Goal: Task Accomplishment & Management: Manage account settings

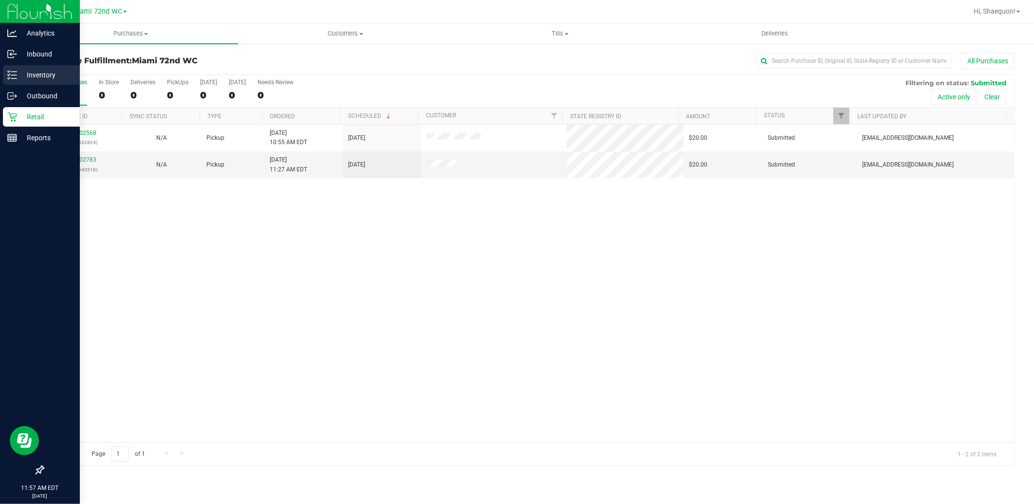
click at [38, 71] on p "Inventory" at bounding box center [46, 75] width 58 height 12
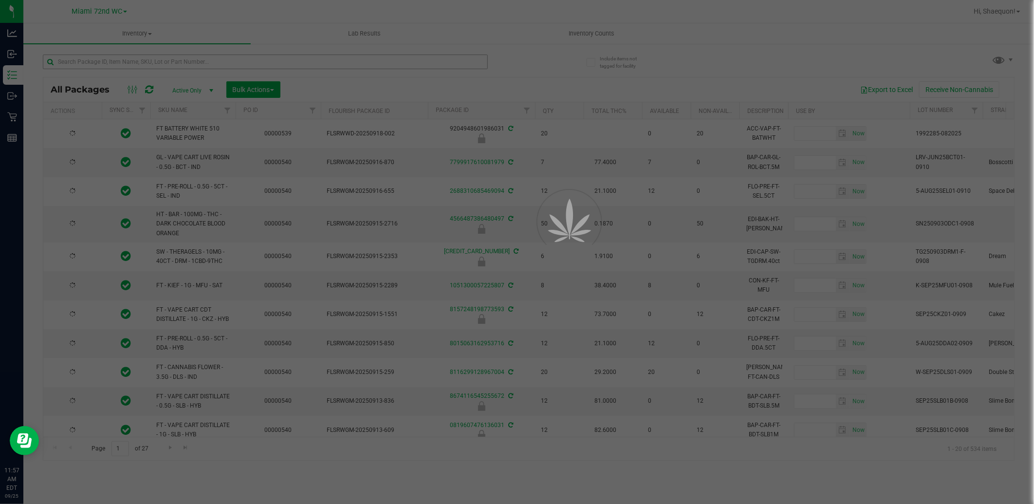
type input "[DATE]"
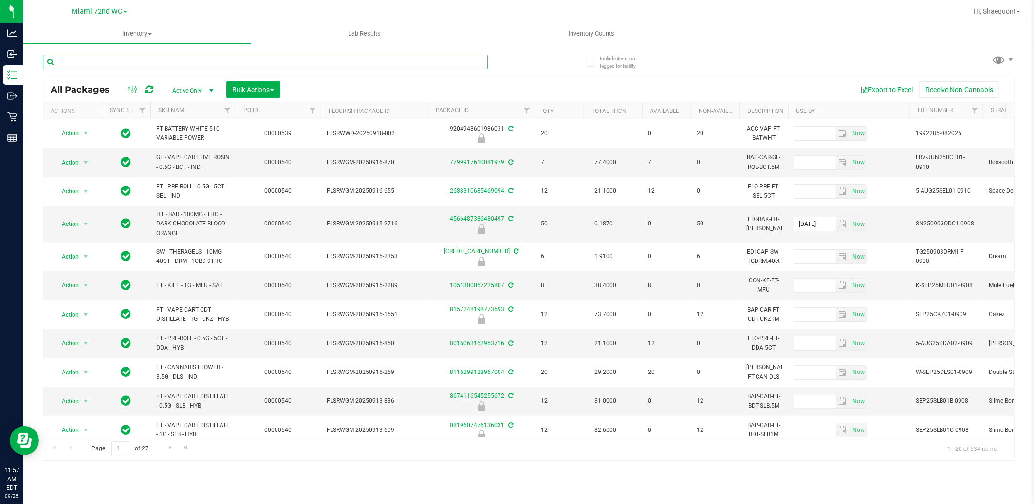
click at [270, 57] on input "text" at bounding box center [265, 62] width 445 height 15
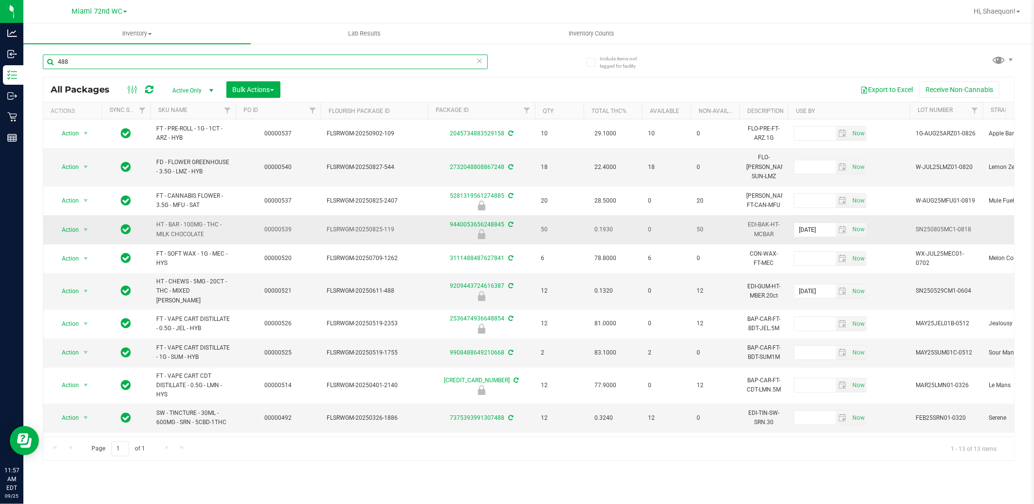
scroll to position [54, 0]
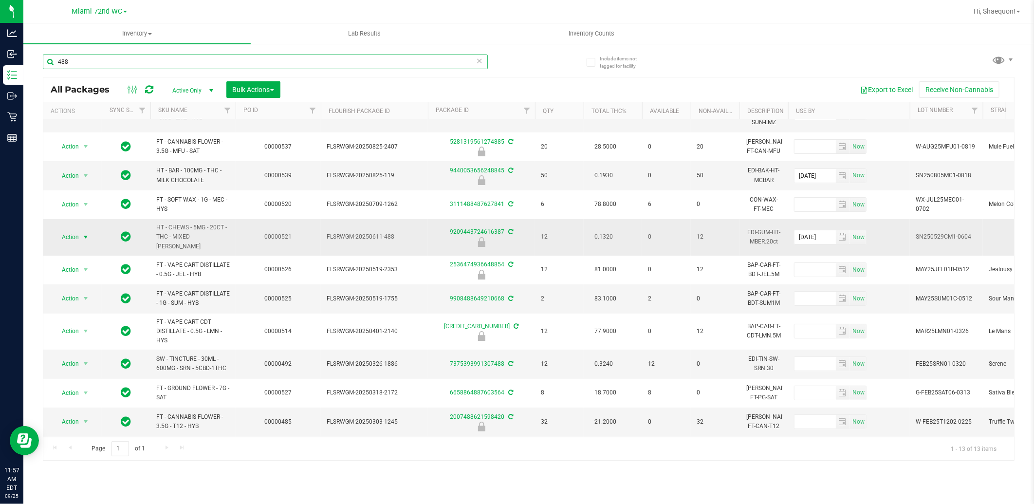
type input "488"
click at [84, 233] on span "select" at bounding box center [86, 237] width 8 height 8
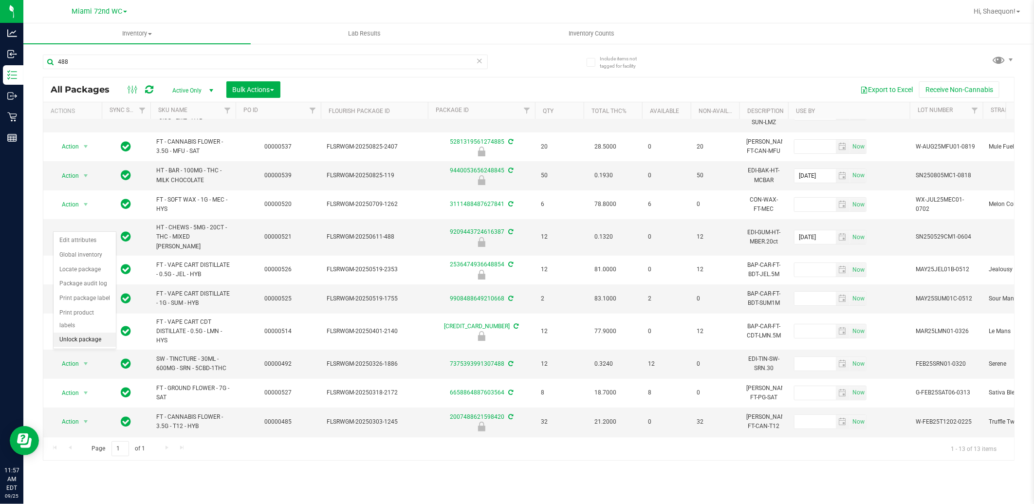
click at [89, 341] on li "Unlock package" at bounding box center [85, 339] width 62 height 15
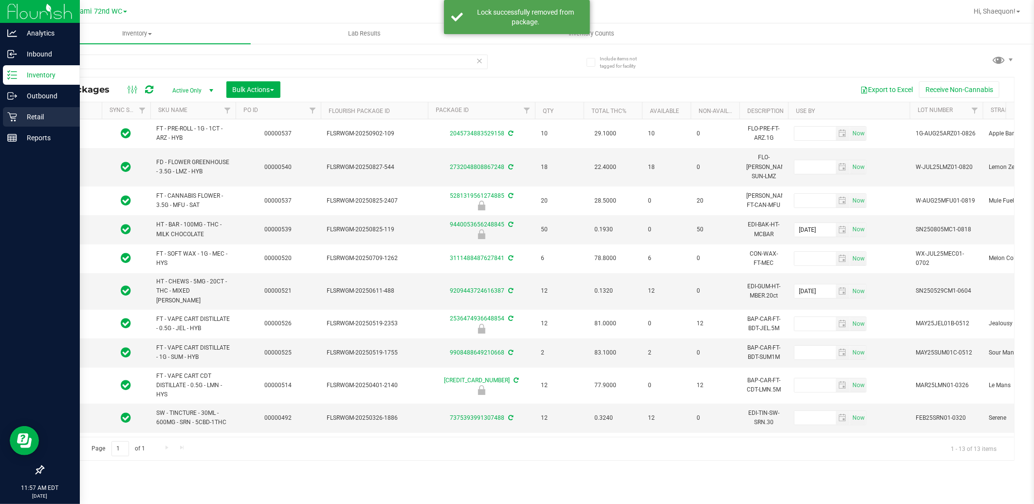
click at [13, 114] on icon at bounding box center [12, 117] width 10 height 10
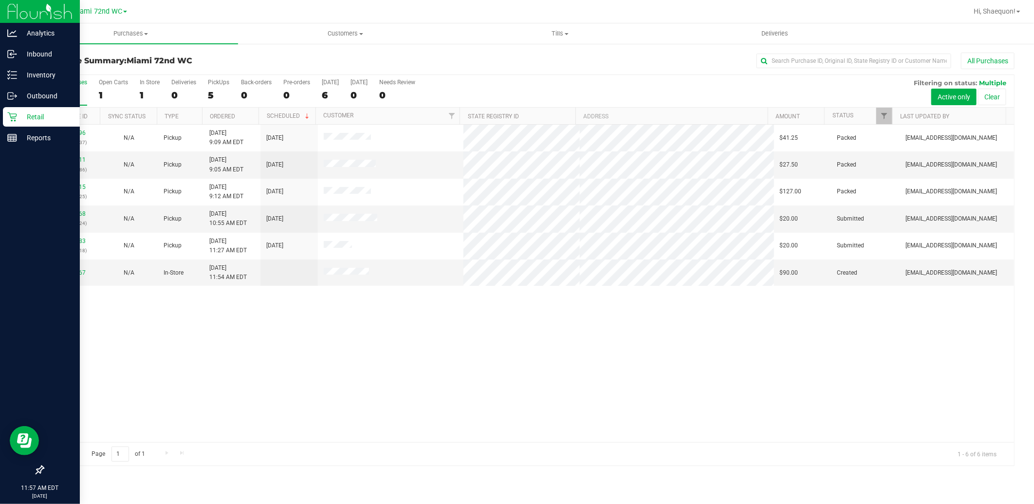
click at [37, 114] on p "Retail" at bounding box center [46, 117] width 58 height 12
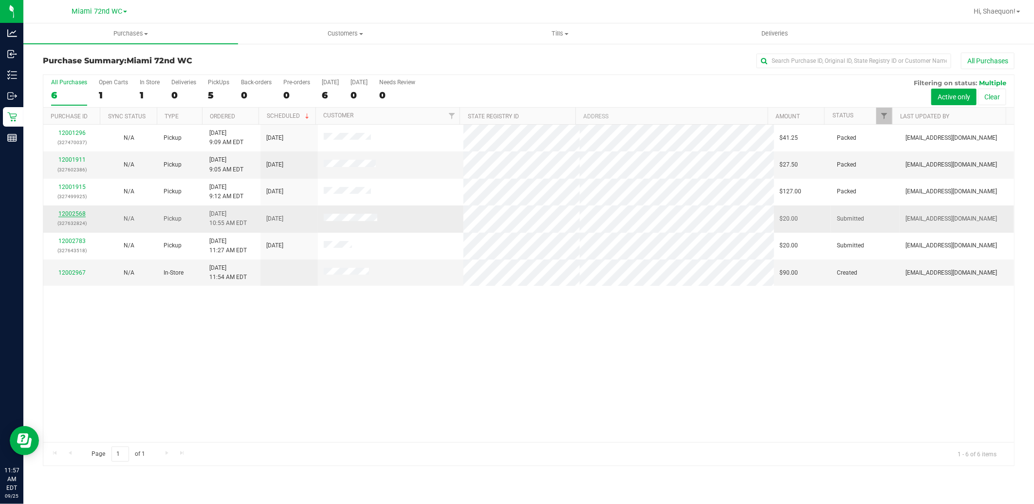
click at [76, 212] on link "12002568" at bounding box center [71, 213] width 27 height 7
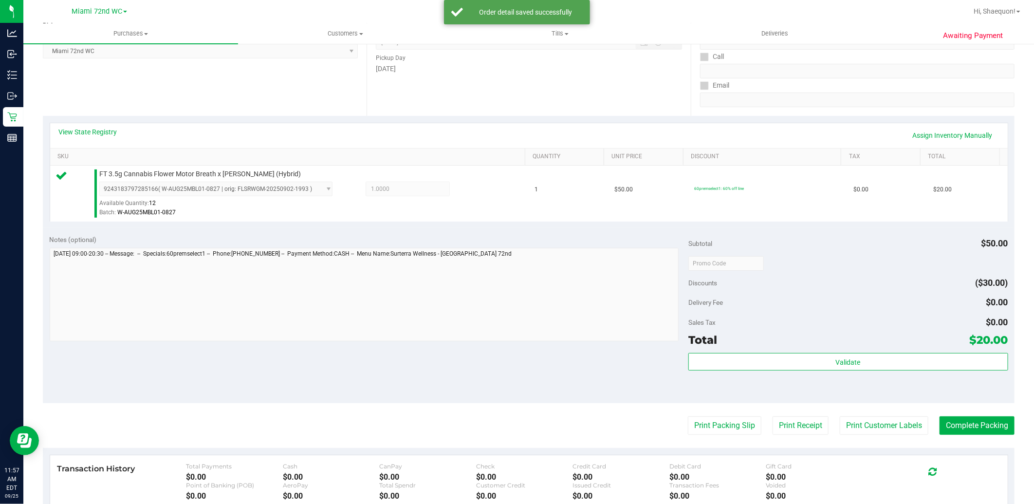
scroll to position [292, 0]
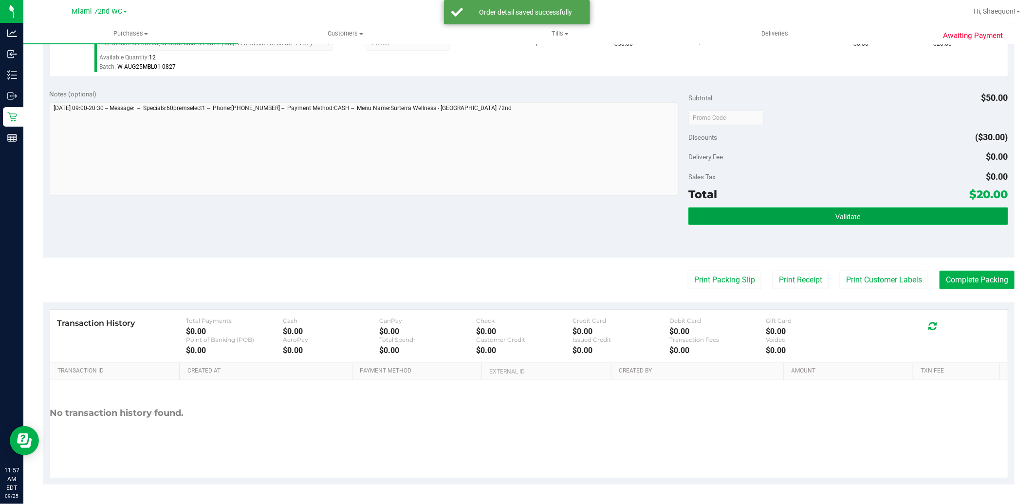
click at [853, 209] on button "Validate" at bounding box center [847, 216] width 319 height 18
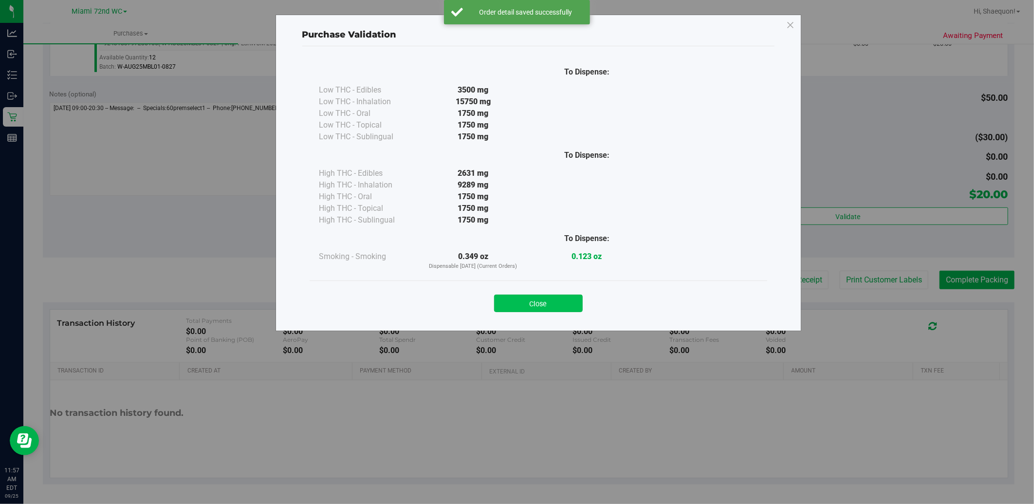
click at [536, 307] on button "Close" at bounding box center [538, 303] width 89 height 18
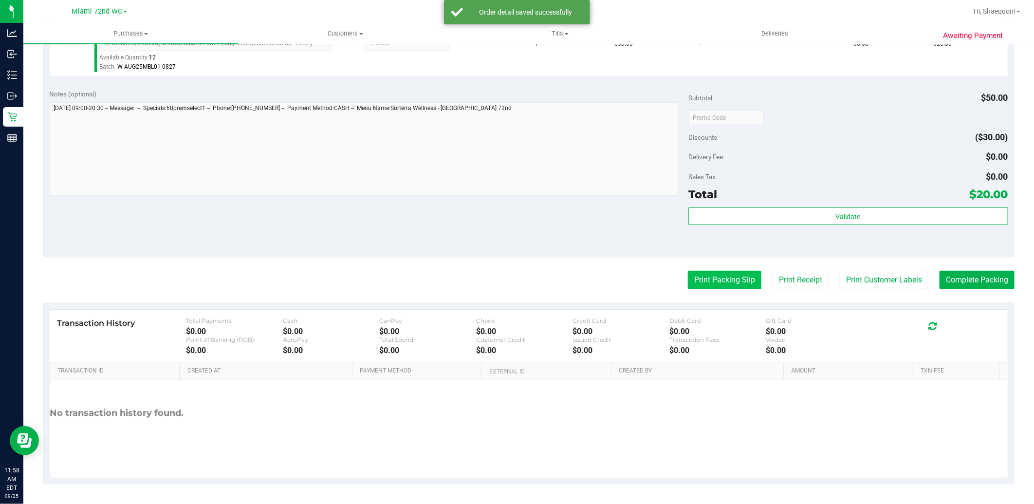
click at [730, 285] on button "Print Packing Slip" at bounding box center [724, 280] width 73 height 18
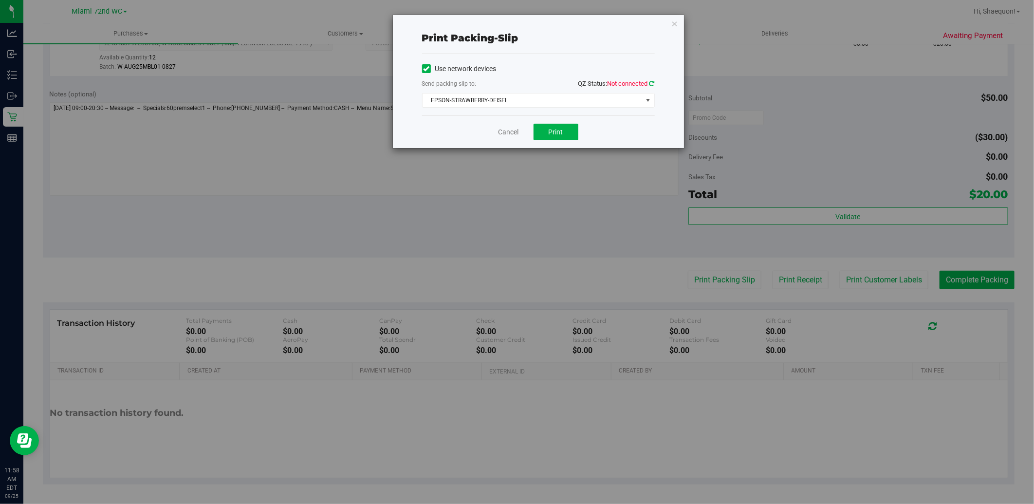
click at [651, 81] on icon at bounding box center [651, 83] width 5 height 6
click at [555, 134] on span "Print" at bounding box center [555, 132] width 15 height 8
click at [511, 131] on link "Cancel" at bounding box center [508, 132] width 20 height 10
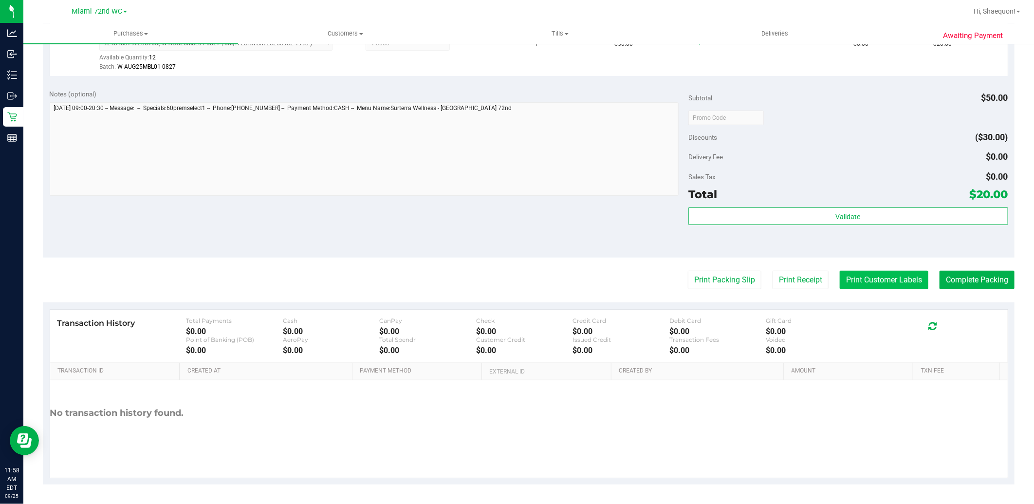
click at [903, 285] on button "Print Customer Labels" at bounding box center [883, 280] width 89 height 18
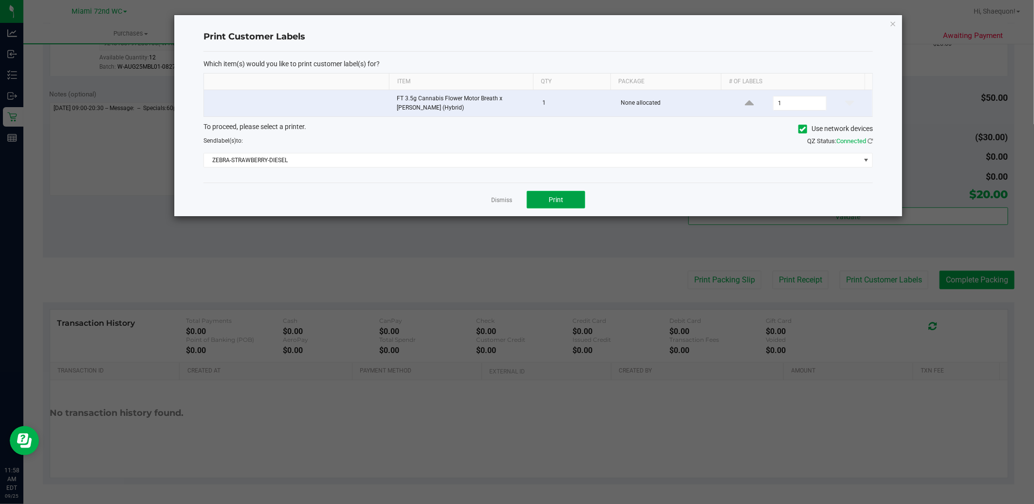
click at [563, 201] on span "Print" at bounding box center [555, 200] width 15 height 8
click at [509, 198] on link "Dismiss" at bounding box center [501, 200] width 21 height 8
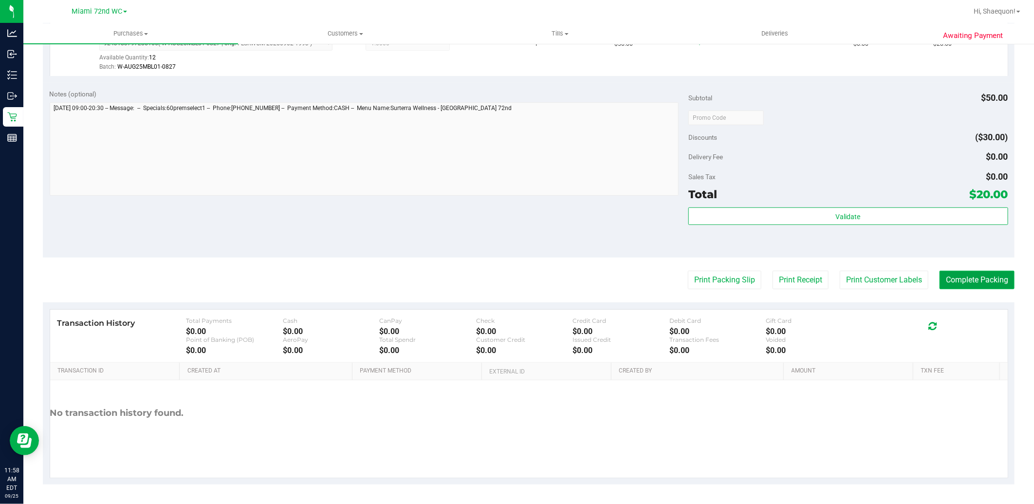
click at [960, 283] on button "Complete Packing" at bounding box center [976, 280] width 75 height 18
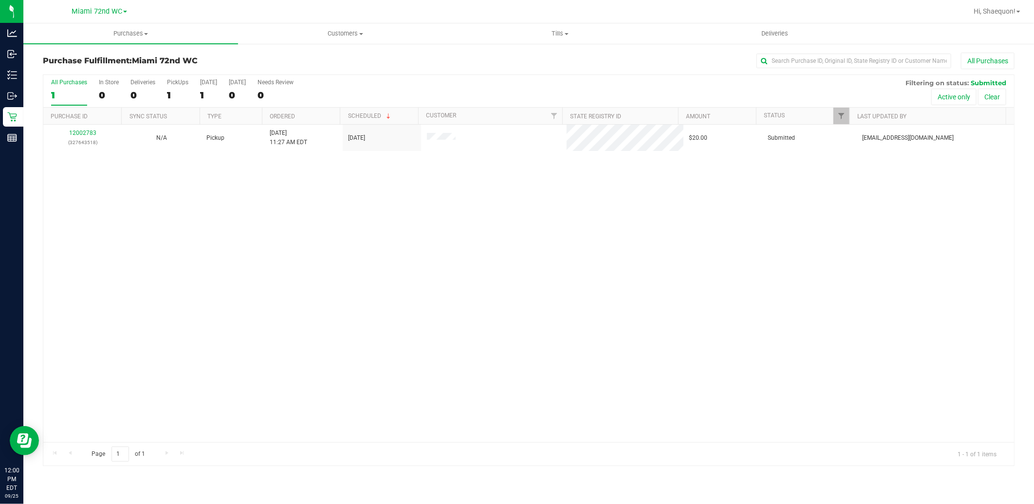
click at [307, 258] on div "12002783 (327643518) N/A Pickup [DATE] 11:27 AM EDT 9/25/2025 $20.00 Submitted …" at bounding box center [528, 283] width 970 height 317
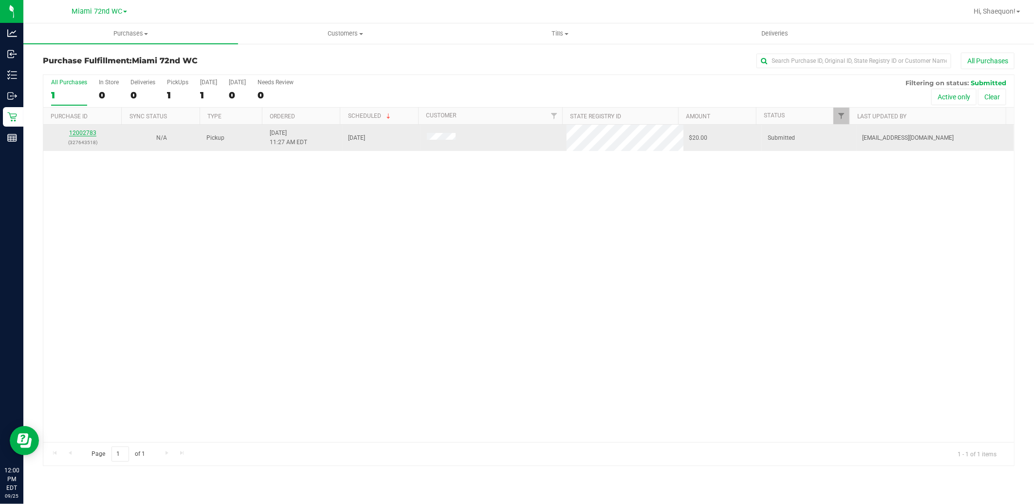
click at [85, 134] on link "12002783" at bounding box center [82, 132] width 27 height 7
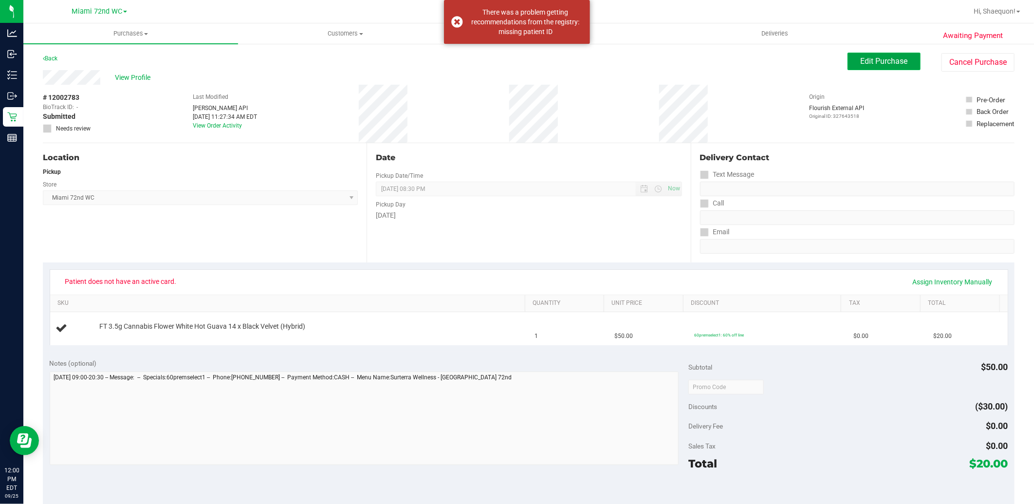
click at [890, 59] on span "Edit Purchase" at bounding box center [883, 60] width 47 height 9
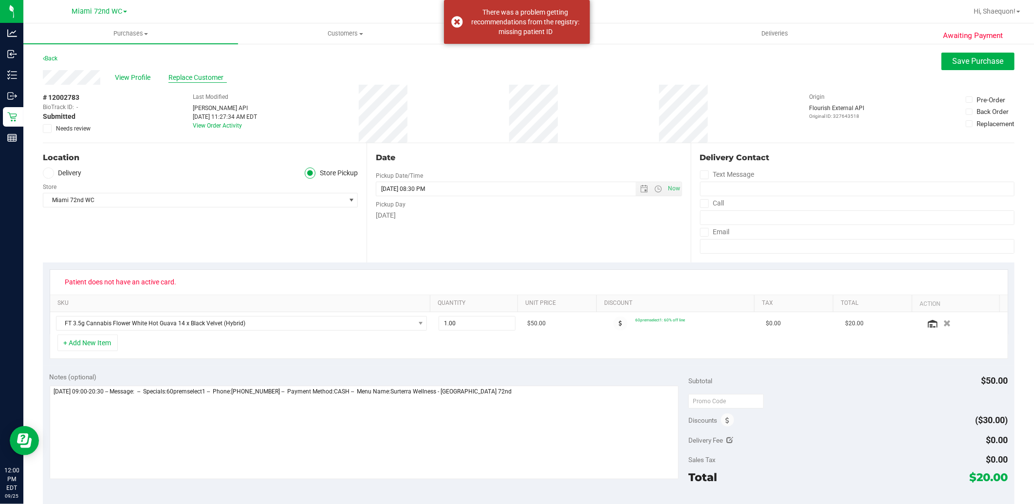
click at [178, 76] on span "Replace Customer" at bounding box center [197, 78] width 58 height 10
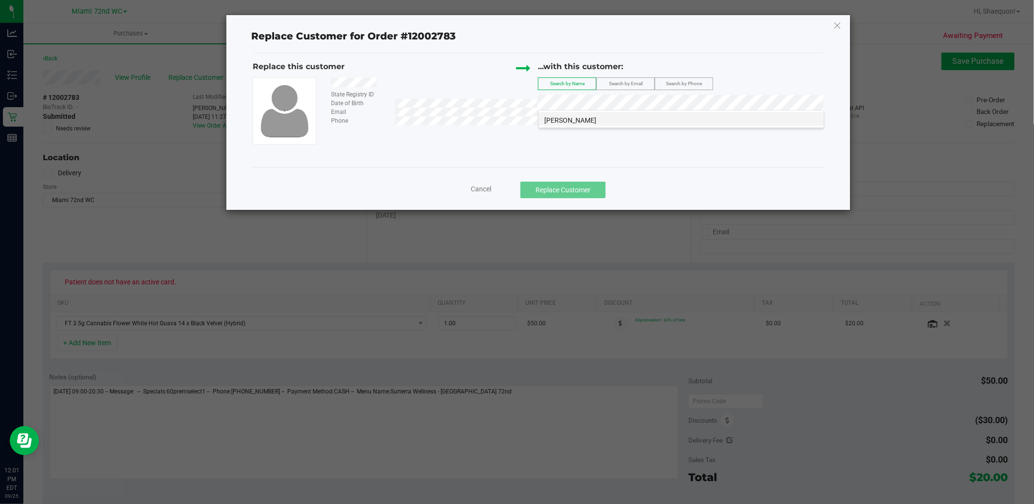
click at [748, 117] on li "[PERSON_NAME]" at bounding box center [681, 119] width 285 height 14
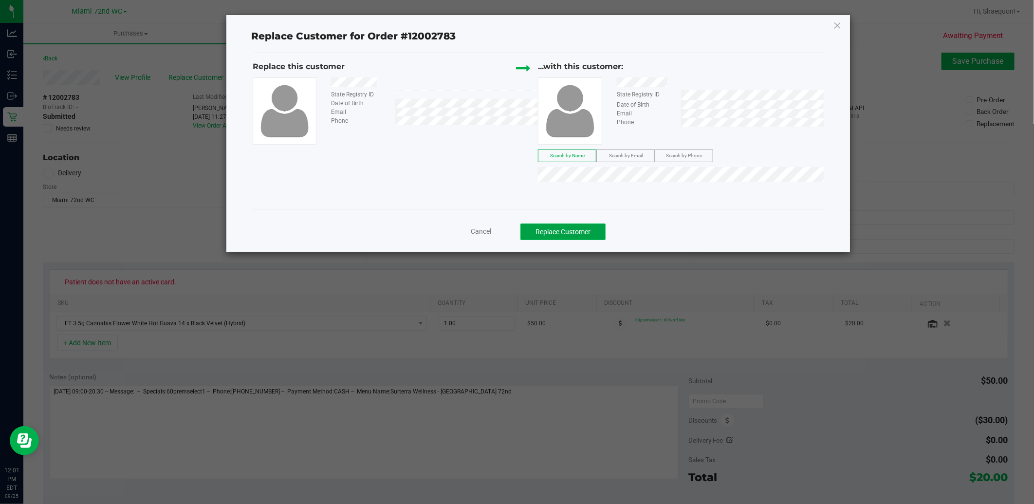
click at [563, 231] on button "Replace Customer" at bounding box center [562, 231] width 85 height 17
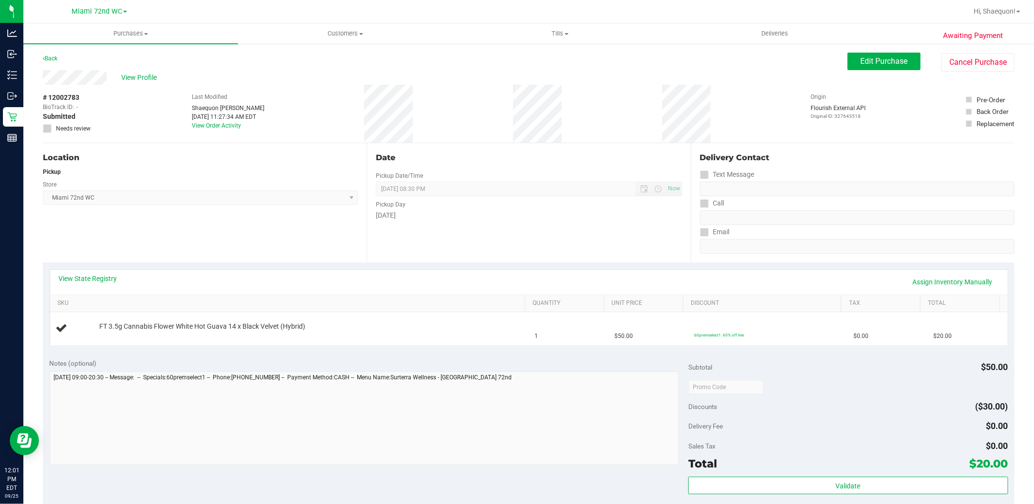
scroll to position [54, 0]
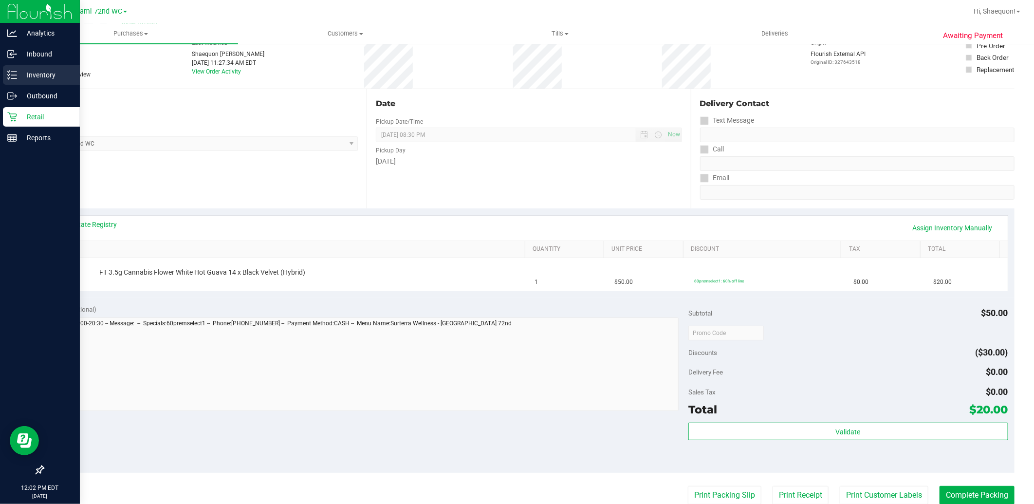
click at [3, 78] on div "Inventory" at bounding box center [41, 74] width 77 height 19
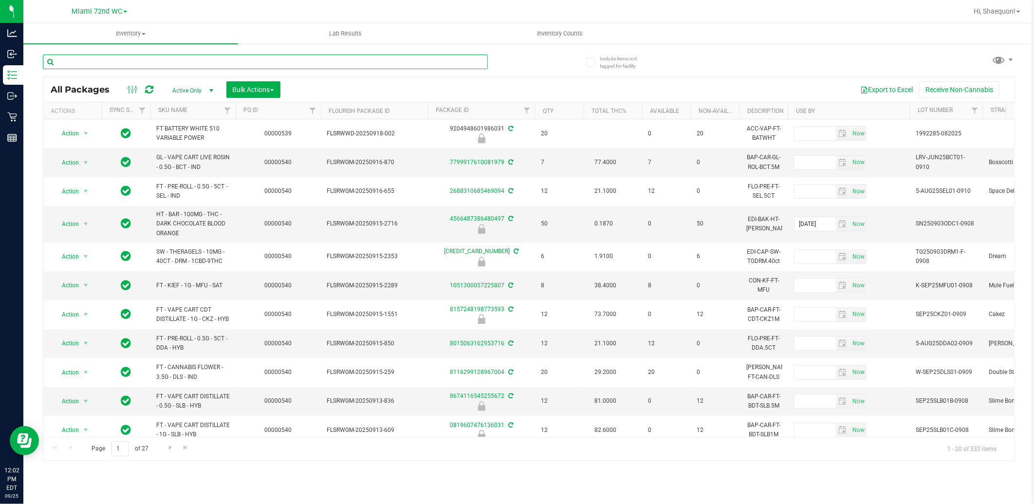
click at [157, 62] on input "text" at bounding box center [265, 62] width 445 height 15
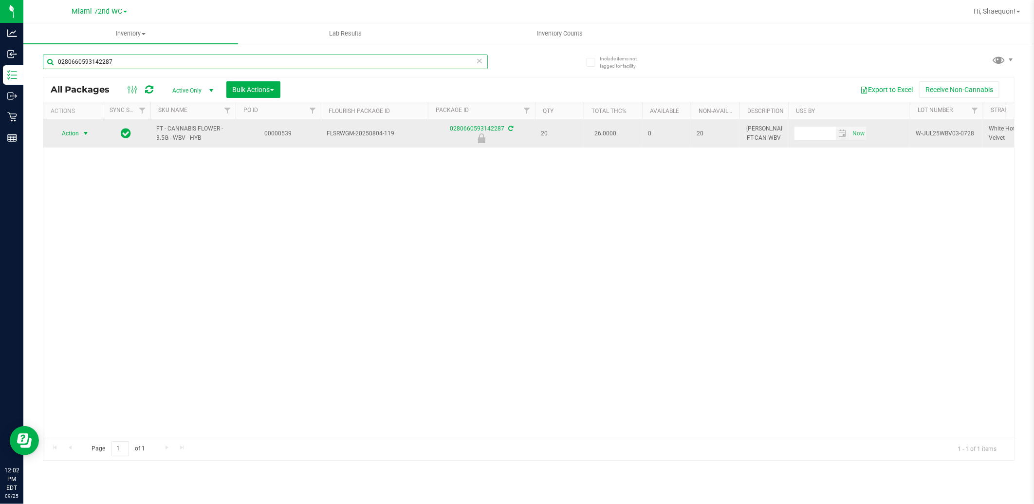
type input "0280660593142287"
click at [83, 135] on span "select" at bounding box center [86, 133] width 8 height 8
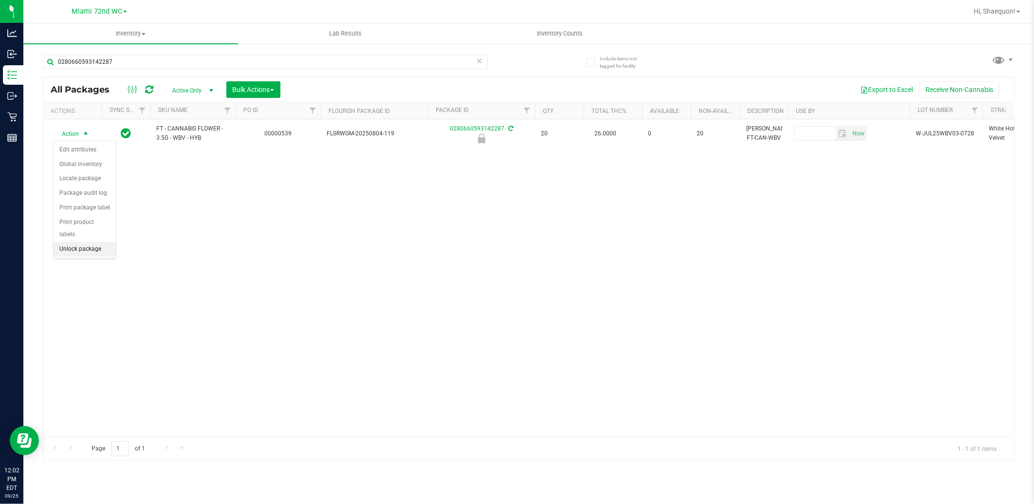
click at [97, 247] on li "Unlock package" at bounding box center [85, 249] width 62 height 15
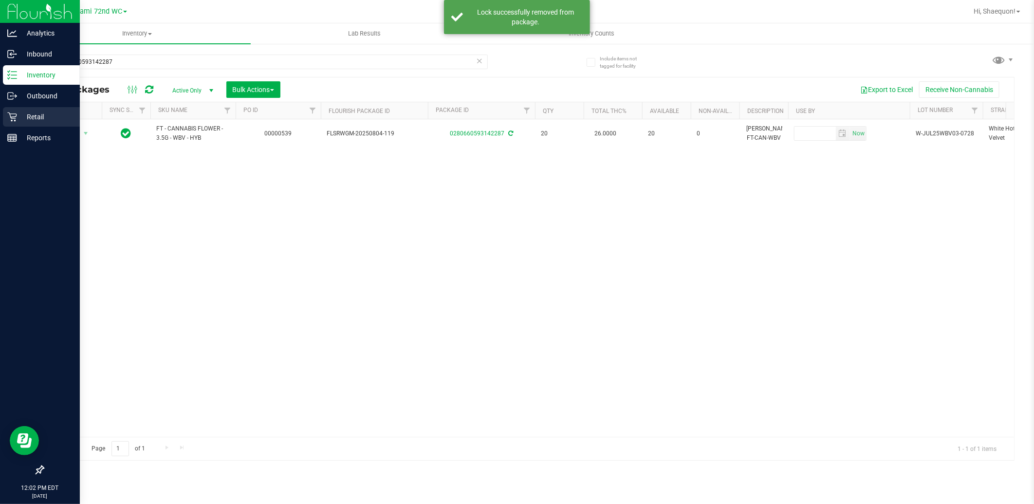
click at [43, 117] on p "Retail" at bounding box center [46, 117] width 58 height 12
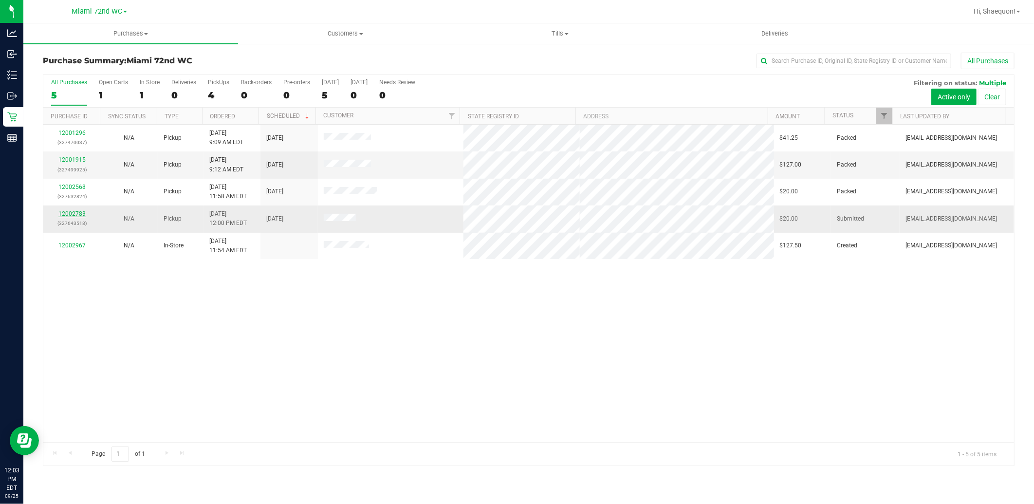
click at [79, 212] on link "12002783" at bounding box center [71, 213] width 27 height 7
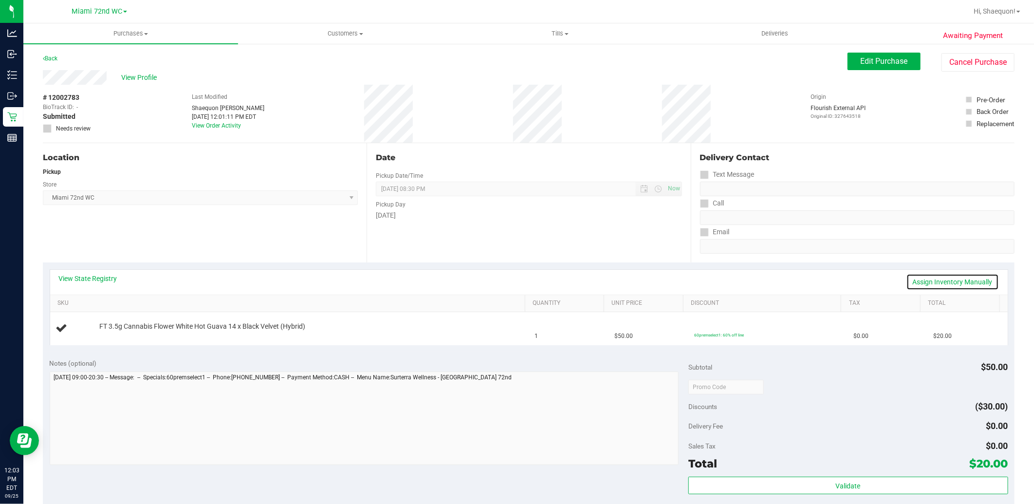
click at [918, 281] on link "Assign Inventory Manually" at bounding box center [952, 281] width 92 height 17
click at [109, 335] on link "Add Package" at bounding box center [116, 332] width 35 height 7
click at [325, 333] on span "select" at bounding box center [328, 335] width 7 height 8
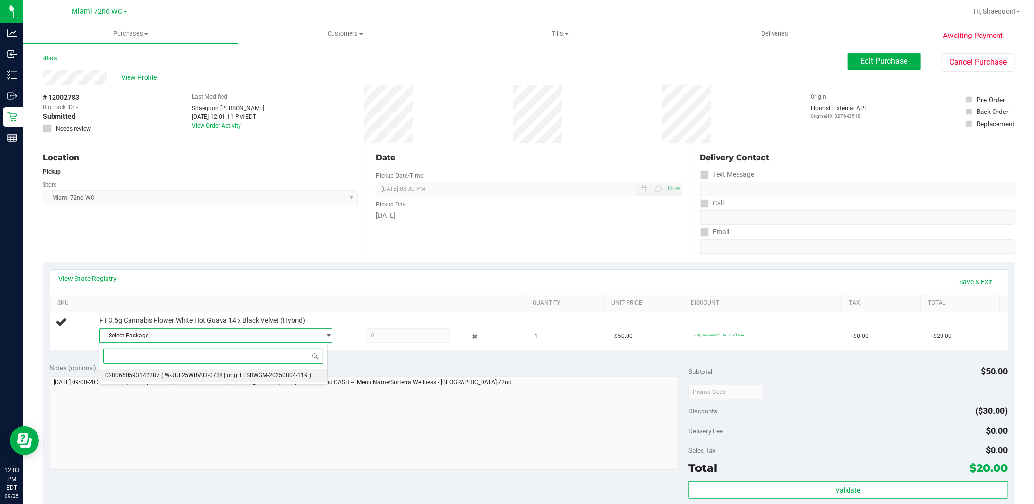
click at [302, 374] on span "( W-JUL25WBV03-0728 | orig: FLSRWGM-20250804-119 )" at bounding box center [236, 375] width 150 height 7
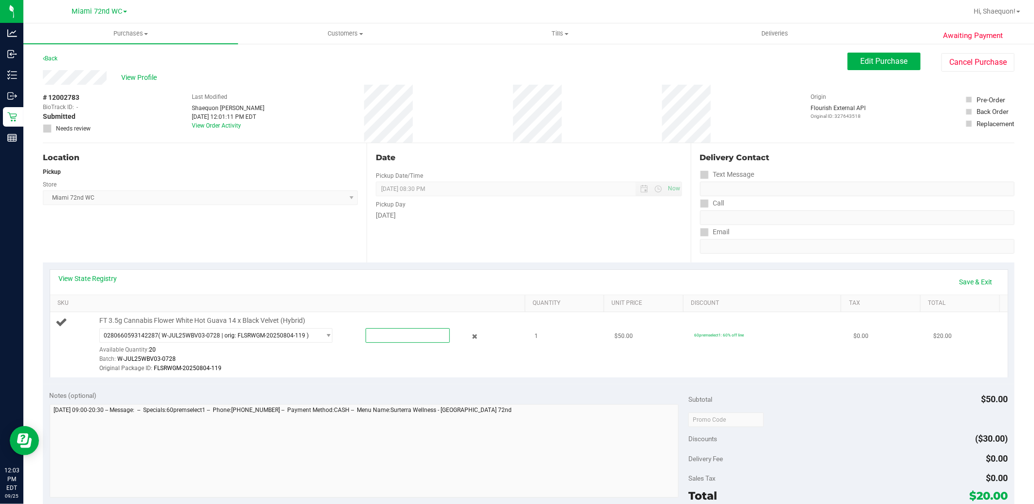
click at [374, 331] on span at bounding box center [407, 335] width 84 height 15
type input "1"
type input "1.0000"
click at [448, 372] on div "Original Package ID: FLSRWGM-20250804-119" at bounding box center [309, 367] width 420 height 9
click at [967, 281] on link "Save & Exit" at bounding box center [976, 281] width 46 height 17
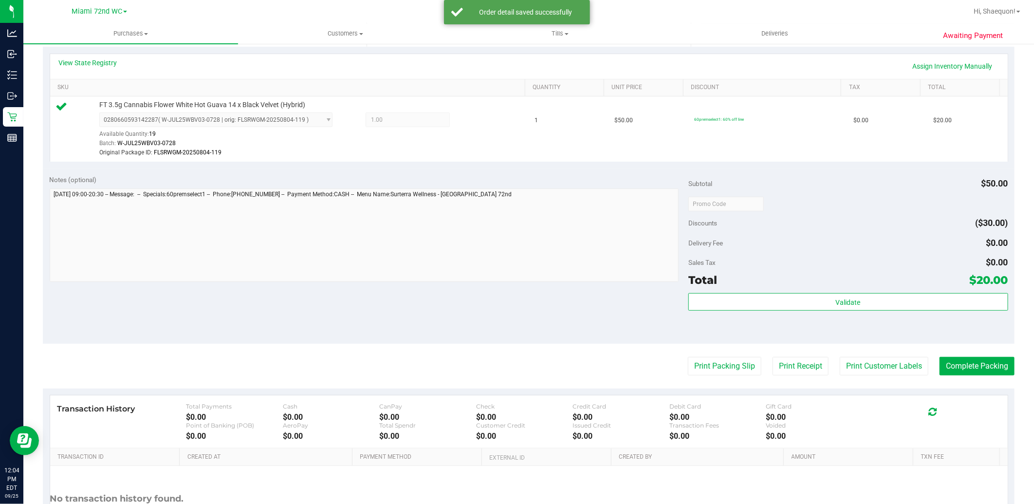
scroll to position [216, 0]
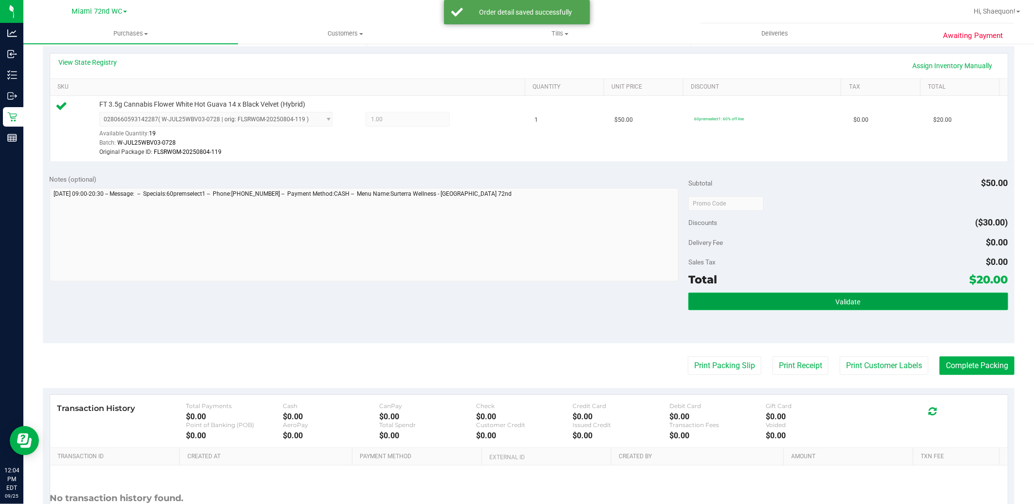
click at [873, 295] on button "Validate" at bounding box center [847, 301] width 319 height 18
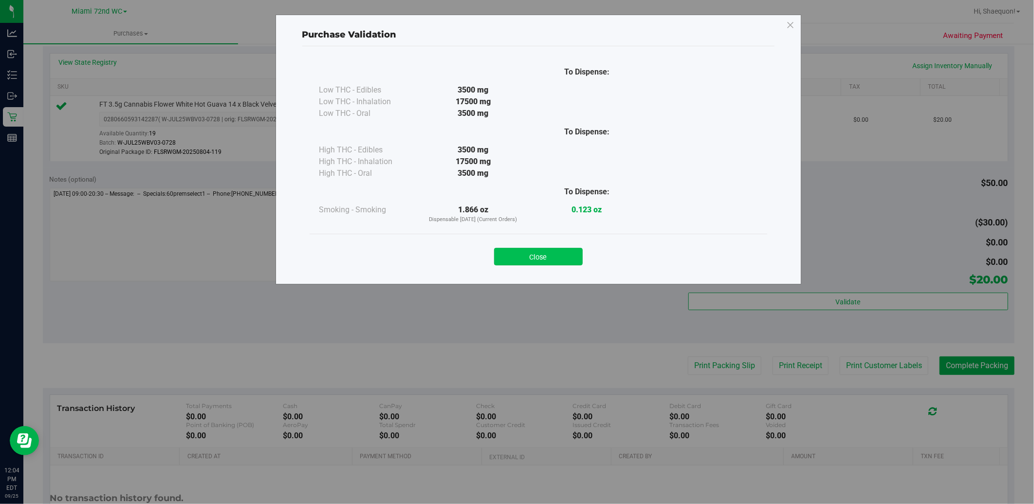
click at [555, 256] on button "Close" at bounding box center [538, 257] width 89 height 18
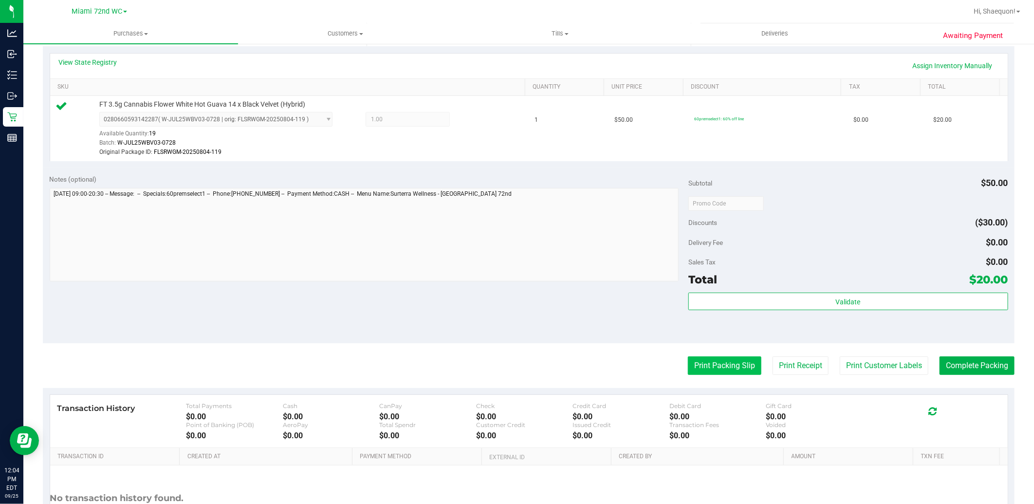
click at [704, 371] on button "Print Packing Slip" at bounding box center [724, 365] width 73 height 18
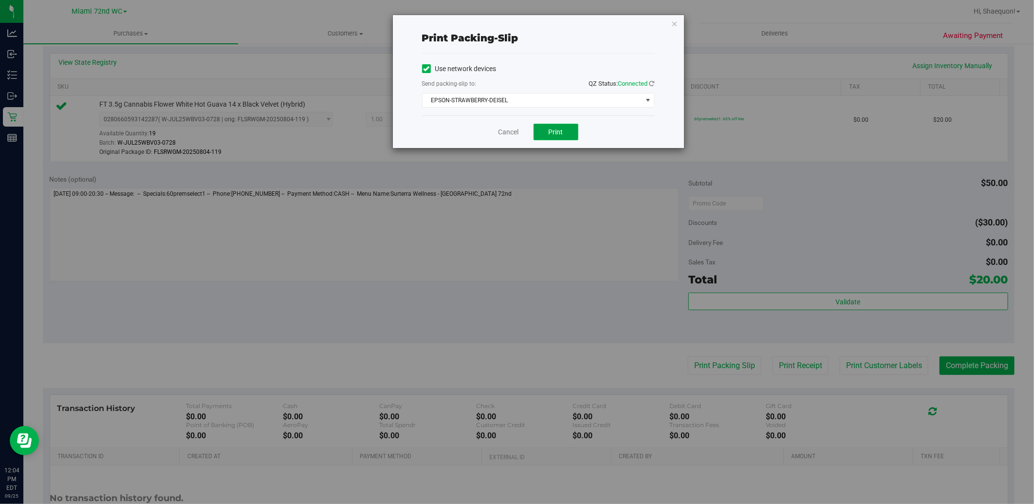
click at [565, 128] on button "Print" at bounding box center [555, 132] width 45 height 17
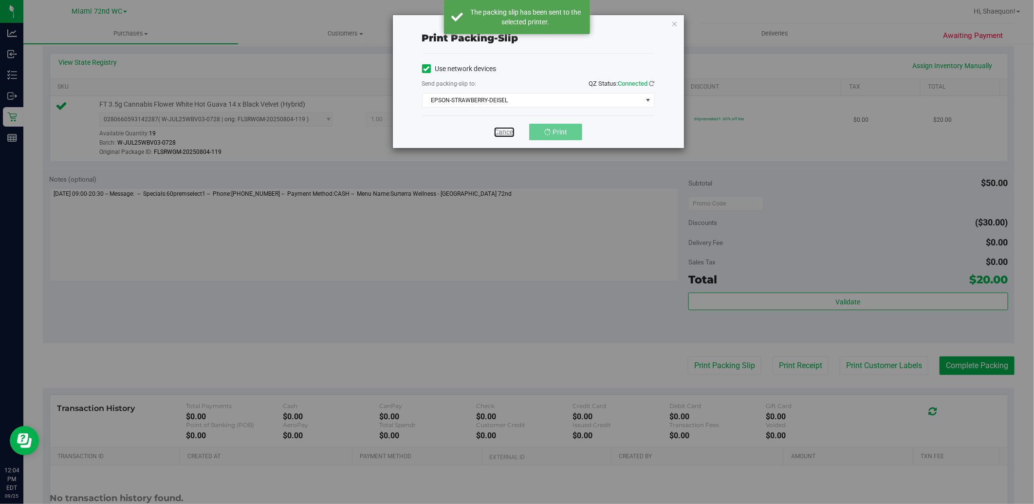
click at [508, 132] on link "Cancel" at bounding box center [504, 132] width 20 height 10
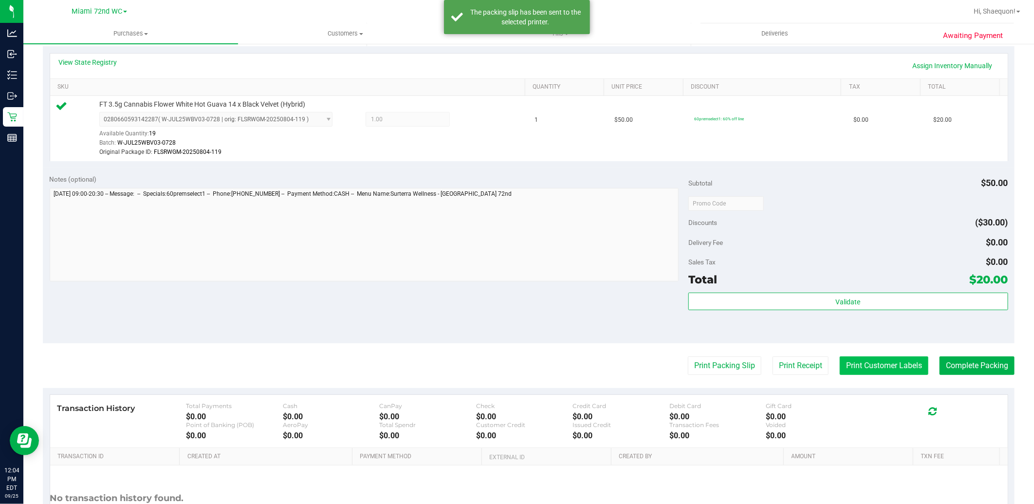
click at [899, 368] on button "Print Customer Labels" at bounding box center [883, 365] width 89 height 18
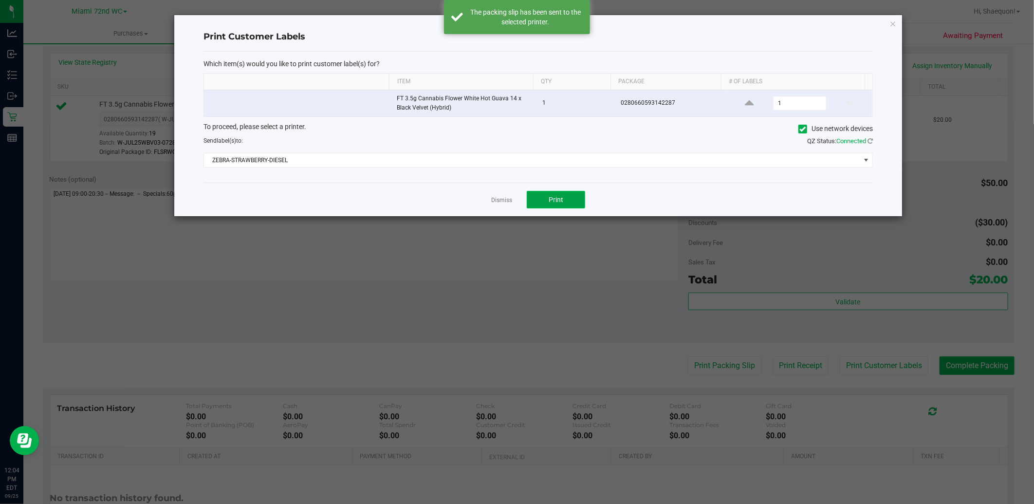
click at [568, 198] on button "Print" at bounding box center [556, 200] width 58 height 18
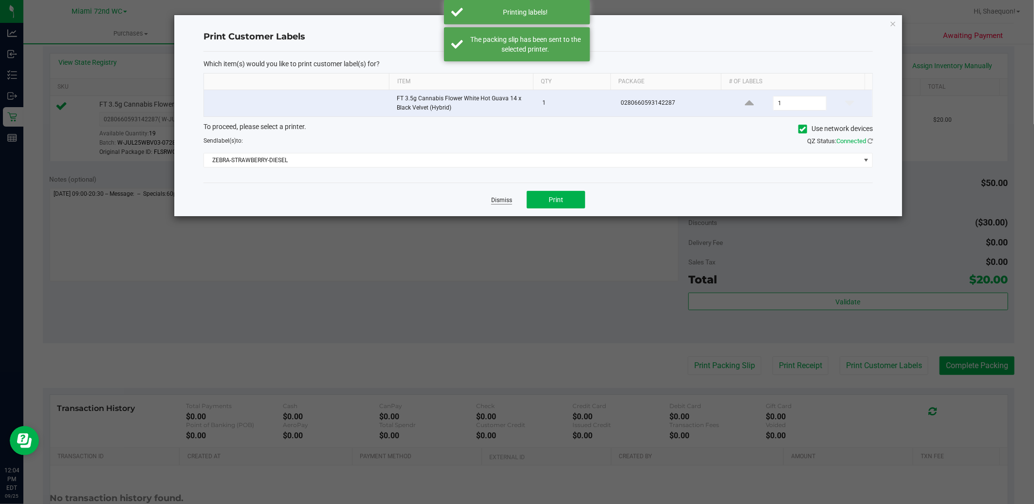
click at [501, 198] on link "Dismiss" at bounding box center [501, 200] width 21 height 8
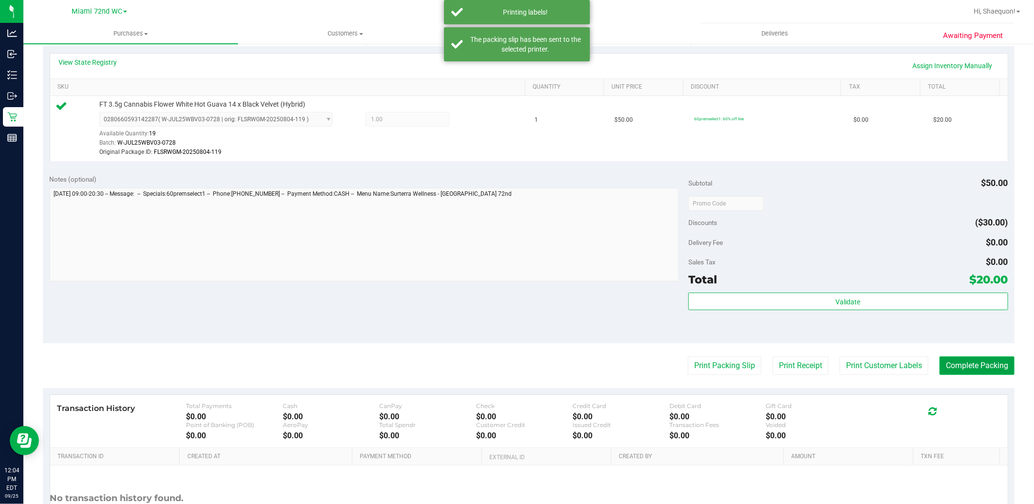
click at [970, 365] on button "Complete Packing" at bounding box center [976, 365] width 75 height 18
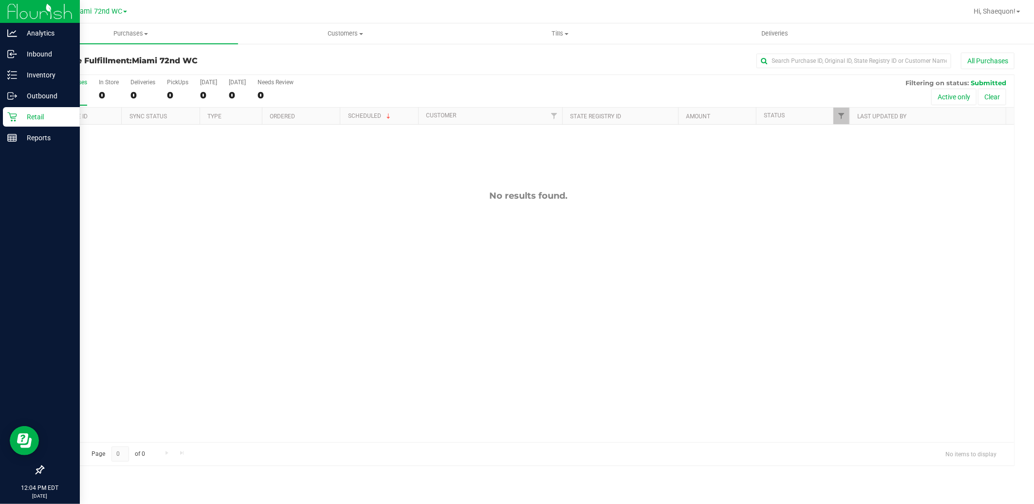
click at [28, 118] on p "Retail" at bounding box center [46, 117] width 58 height 12
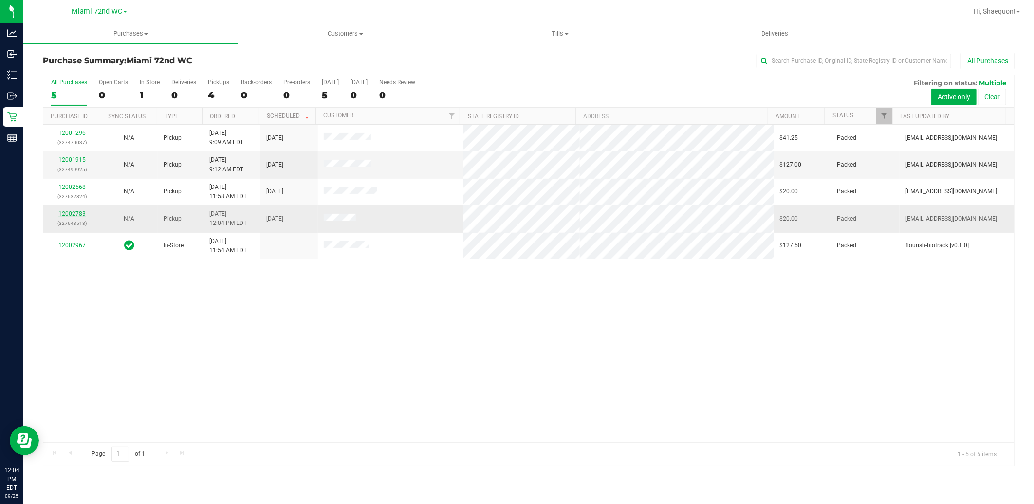
click at [68, 213] on link "12002783" at bounding box center [71, 213] width 27 height 7
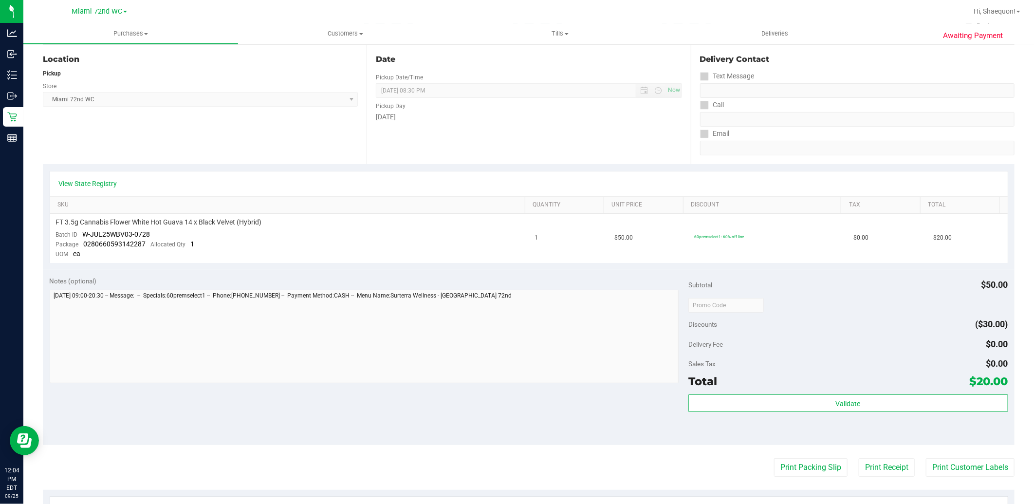
scroll to position [108, 0]
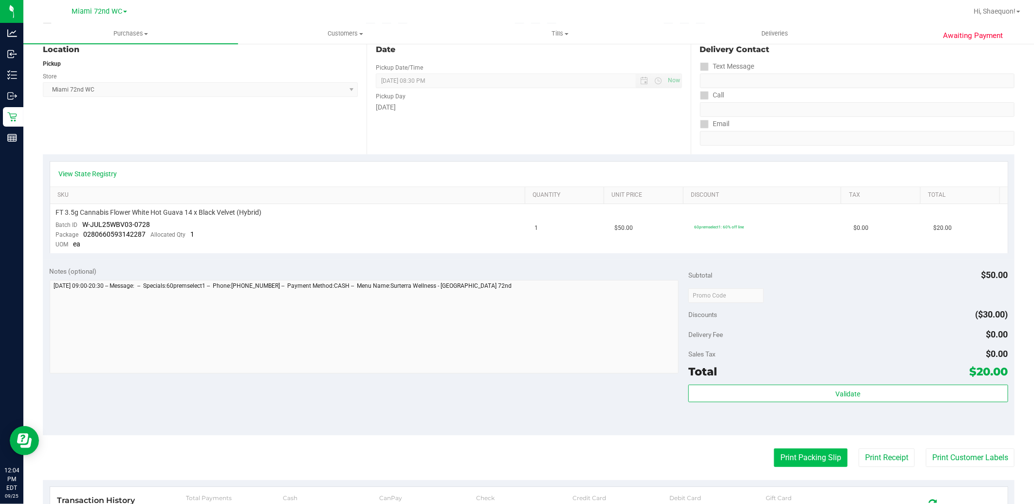
click at [806, 456] on button "Print Packing Slip" at bounding box center [810, 457] width 73 height 18
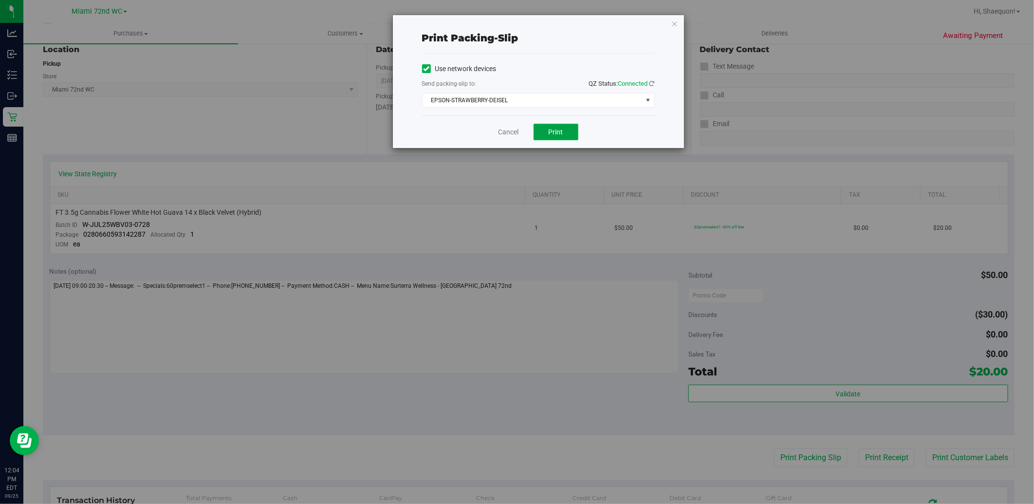
click at [556, 132] on span "Print" at bounding box center [555, 132] width 15 height 8
click at [503, 131] on link "Cancel" at bounding box center [508, 132] width 20 height 10
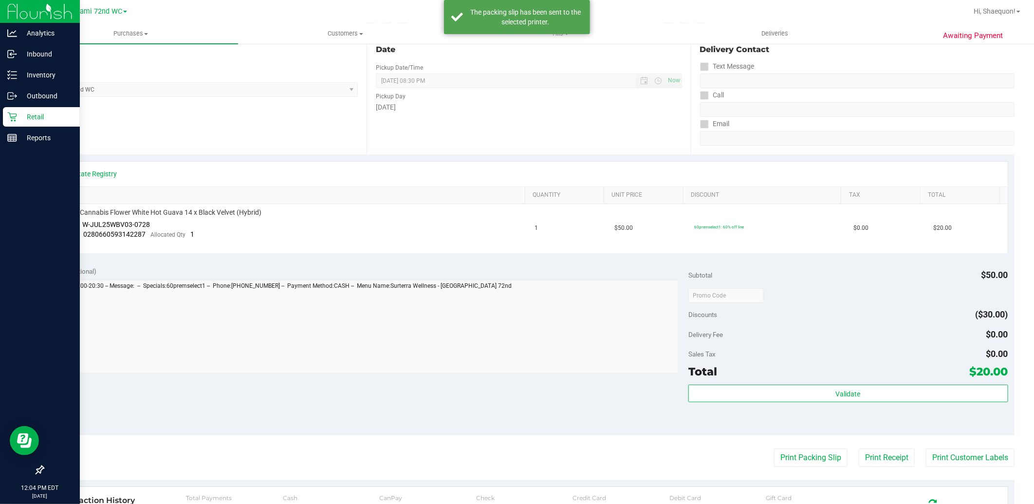
click at [31, 113] on p "Retail" at bounding box center [46, 117] width 58 height 12
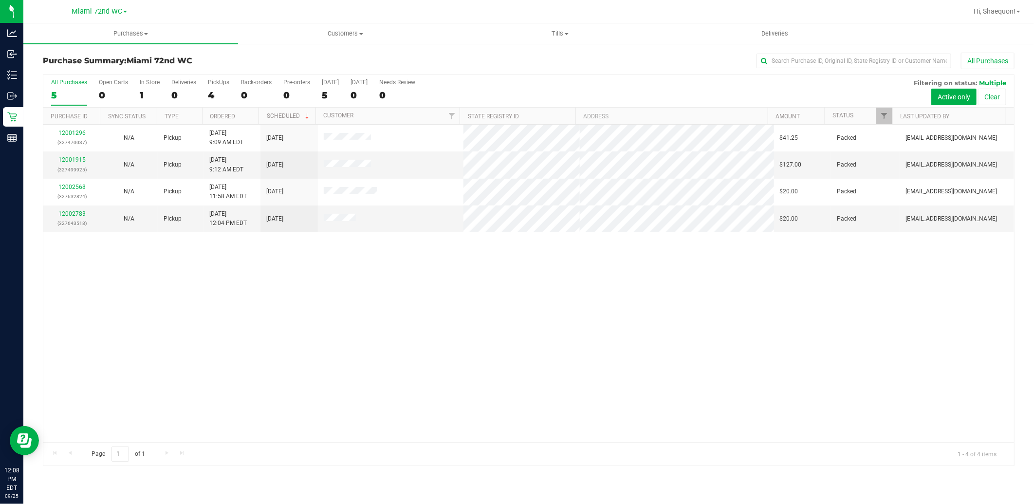
click at [343, 385] on div "12001296 (327470037) N/A Pickup [DATE] 9:09 AM EDT 9/25/2025 $41.25 Packed [EMA…" at bounding box center [528, 283] width 970 height 317
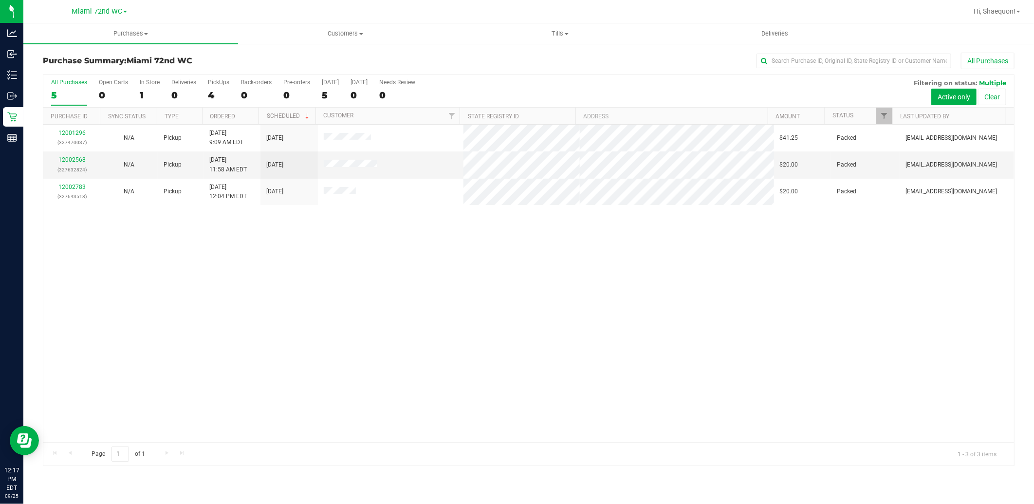
click at [701, 343] on div "12001296 (327470037) N/A Pickup [DATE] 9:09 AM EDT 9/25/2025 $41.25 Packed [EMA…" at bounding box center [528, 283] width 970 height 317
click at [230, 324] on div "12001296 (327470037) N/A Pickup [DATE] 9:09 AM EDT 9/25/2025 $41.25 Packed [EMA…" at bounding box center [528, 283] width 970 height 317
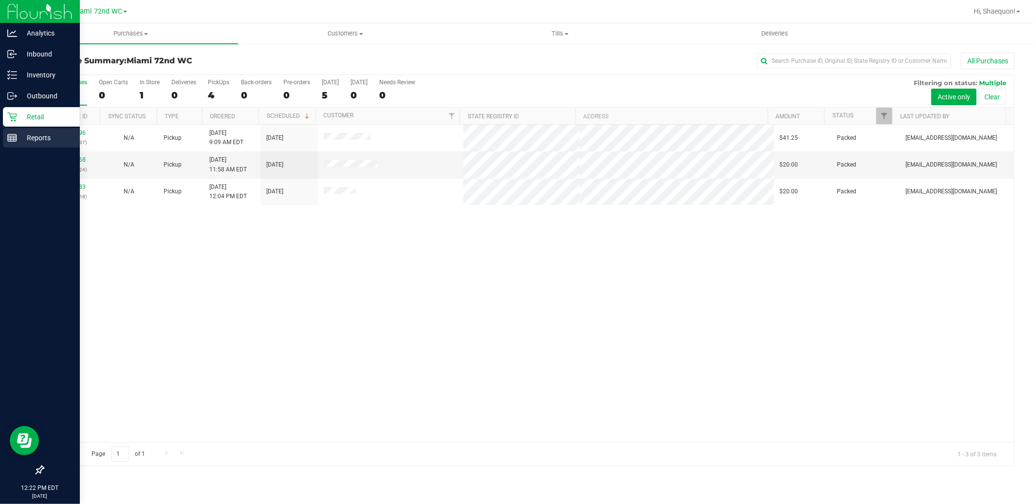
click at [17, 141] on p "Reports" at bounding box center [46, 138] width 58 height 12
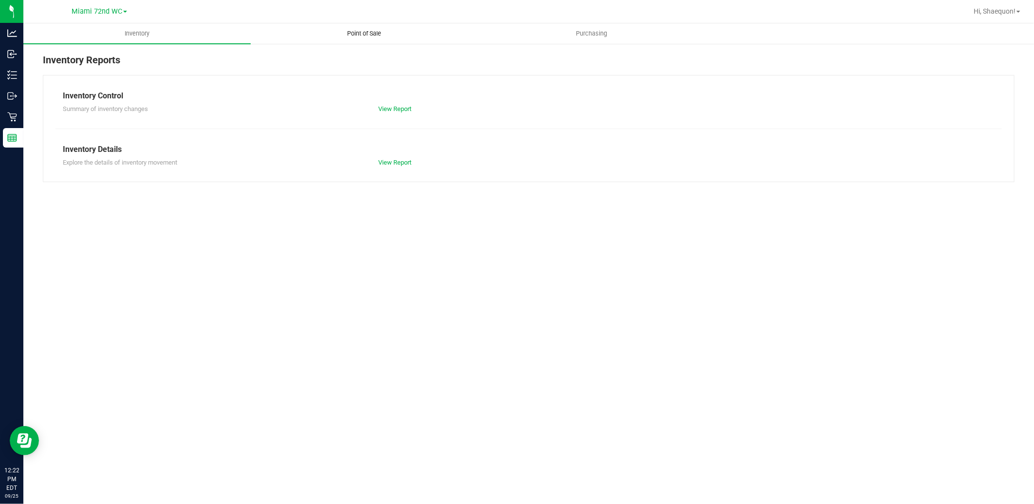
click at [373, 38] on uib-tab-heading "Point of Sale" at bounding box center [364, 33] width 226 height 19
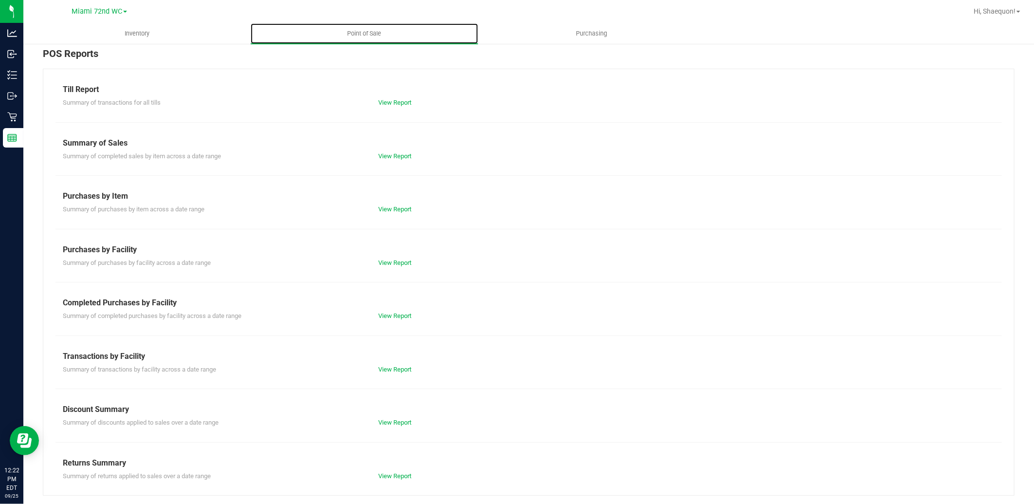
scroll to position [8, 0]
click at [388, 364] on link "View Report" at bounding box center [394, 367] width 33 height 7
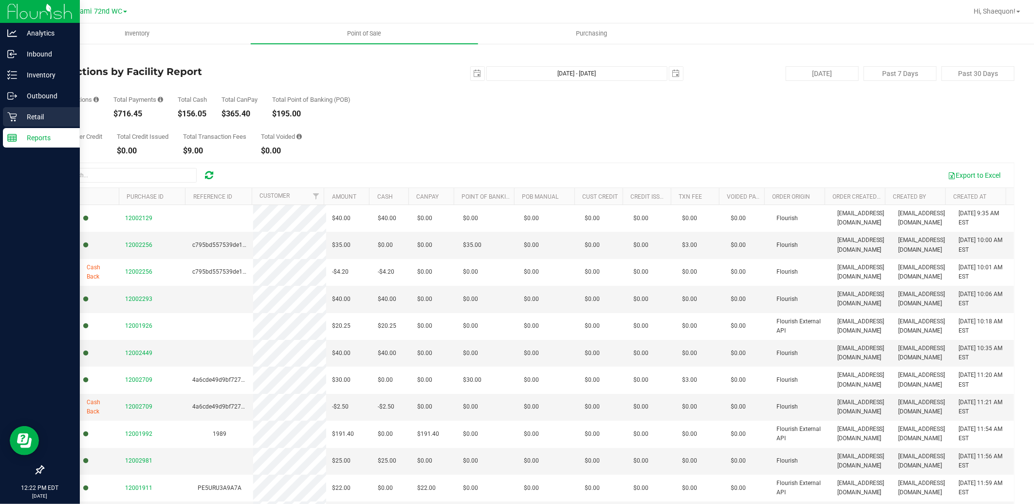
click at [16, 120] on icon at bounding box center [12, 117] width 10 height 10
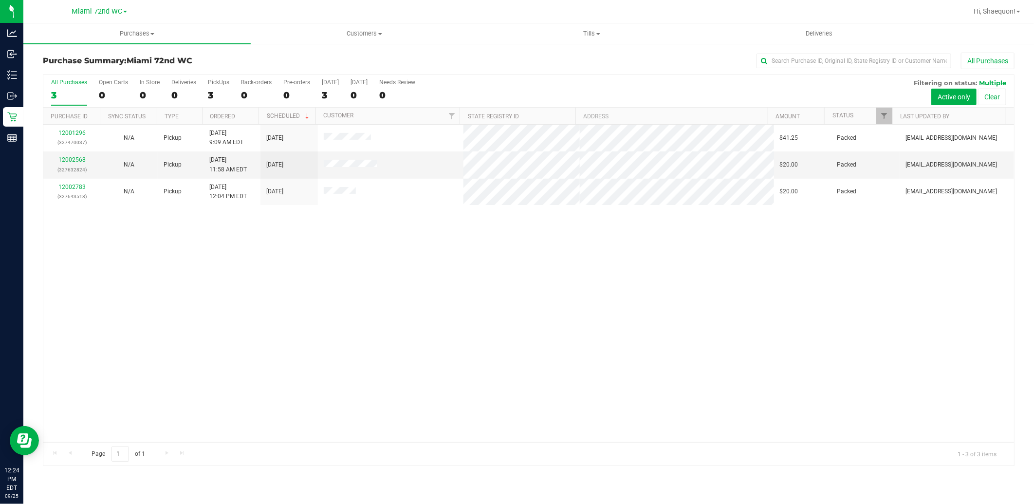
click at [372, 323] on div "12001296 (327470037) N/A Pickup [DATE] 9:09 AM EDT 9/25/2025 $41.25 Packed [EMA…" at bounding box center [528, 283] width 970 height 317
click at [299, 290] on div "12001296 (327470037) N/A Pickup [DATE] 9:09 AM EDT 9/25/2025 $41.25 Packed [EMA…" at bounding box center [528, 283] width 970 height 317
drag, startPoint x: 331, startPoint y: 376, endPoint x: 331, endPoint y: 370, distance: 5.9
click at [331, 376] on div "12001296 (327470037) N/A Pickup [DATE] 9:09 AM EDT 9/25/2025 $41.25 Packed [EMA…" at bounding box center [528, 283] width 970 height 317
click at [409, 281] on div "12001296 (327470037) N/A Pickup [DATE] 9:09 AM EDT 9/25/2025 $41.25 Packed [EMA…" at bounding box center [528, 283] width 970 height 317
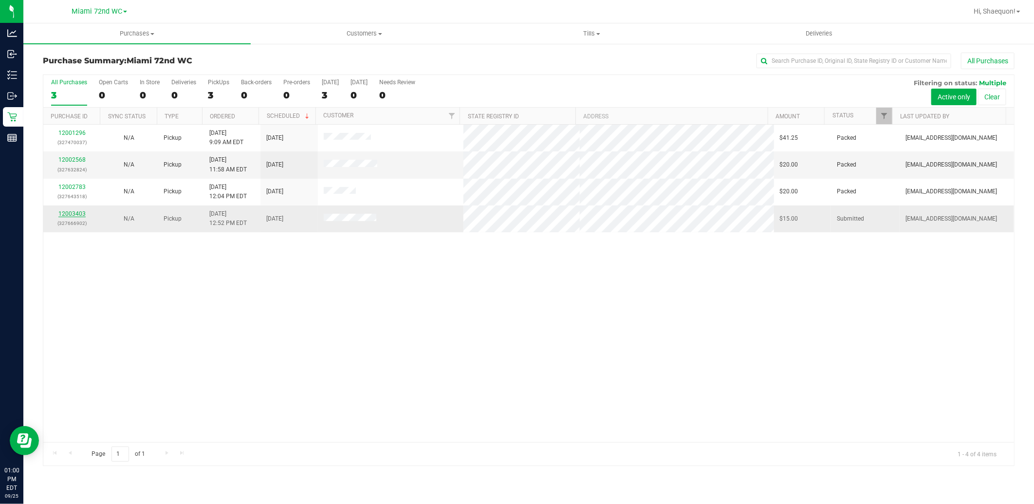
click at [84, 212] on link "12003403" at bounding box center [71, 213] width 27 height 7
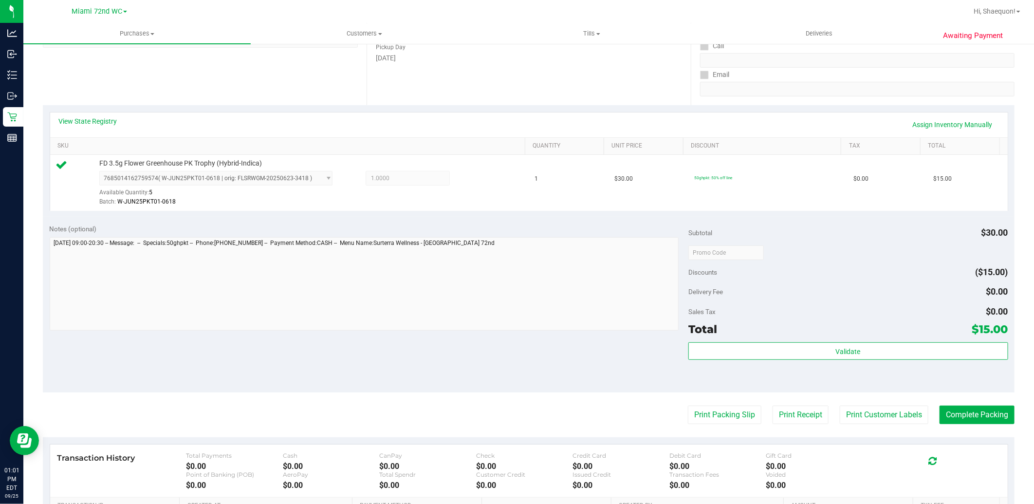
scroll to position [162, 0]
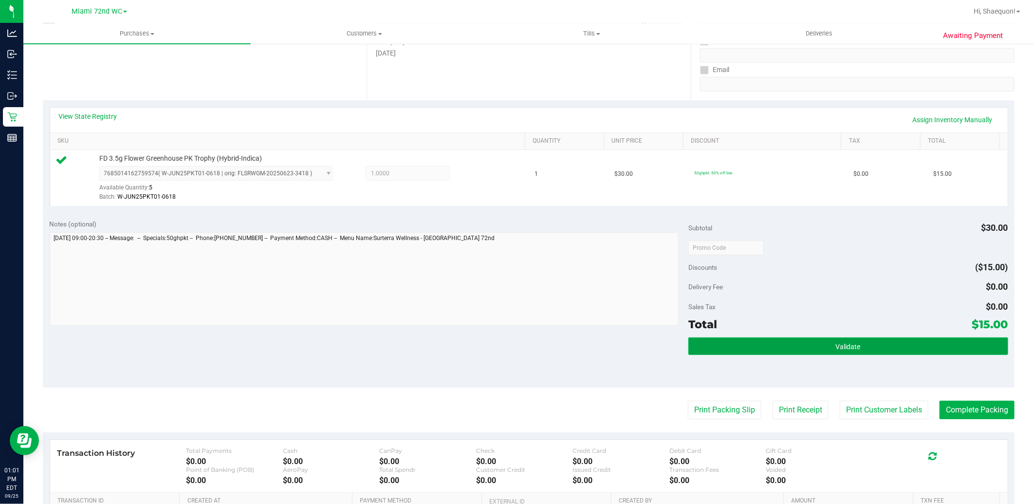
click at [849, 349] on span "Validate" at bounding box center [848, 347] width 25 height 8
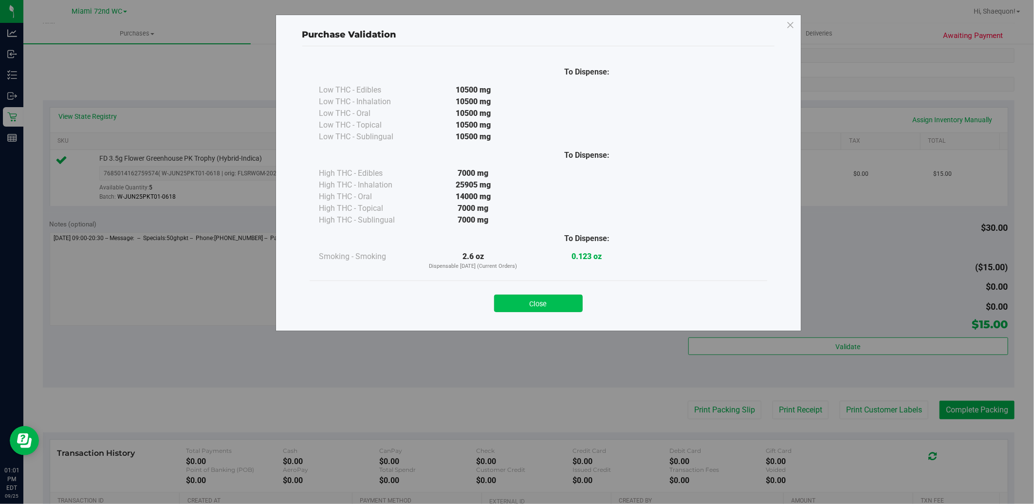
click at [541, 303] on button "Close" at bounding box center [538, 303] width 89 height 18
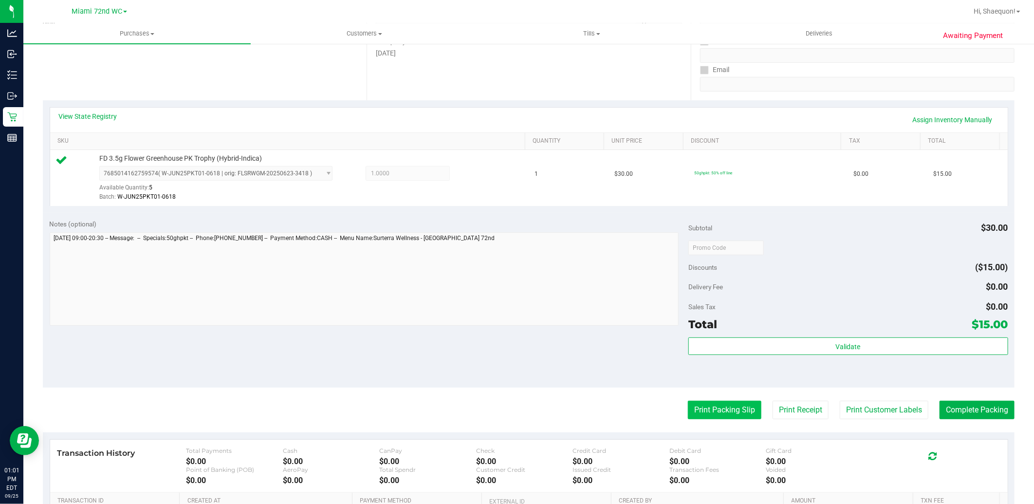
click at [733, 407] on button "Print Packing Slip" at bounding box center [724, 409] width 73 height 18
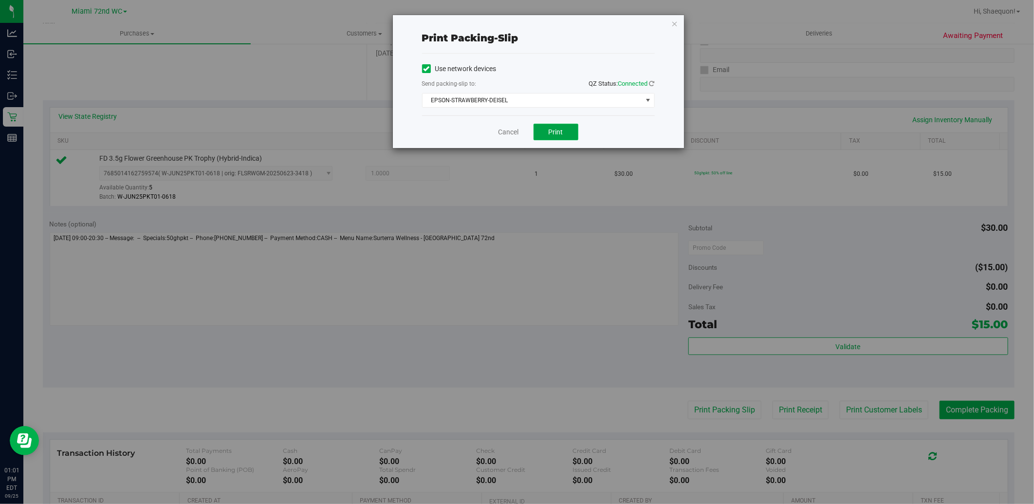
click at [558, 126] on button "Print" at bounding box center [555, 132] width 45 height 17
click at [532, 125] on div "Cancel Print" at bounding box center [538, 131] width 233 height 33
click at [516, 130] on link "Cancel" at bounding box center [508, 132] width 20 height 10
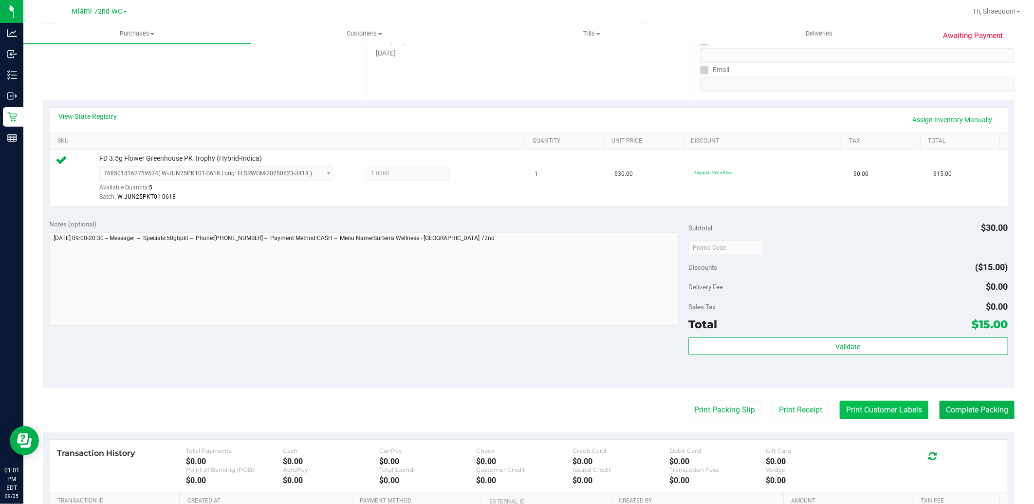
click at [906, 411] on button "Print Customer Labels" at bounding box center [883, 409] width 89 height 18
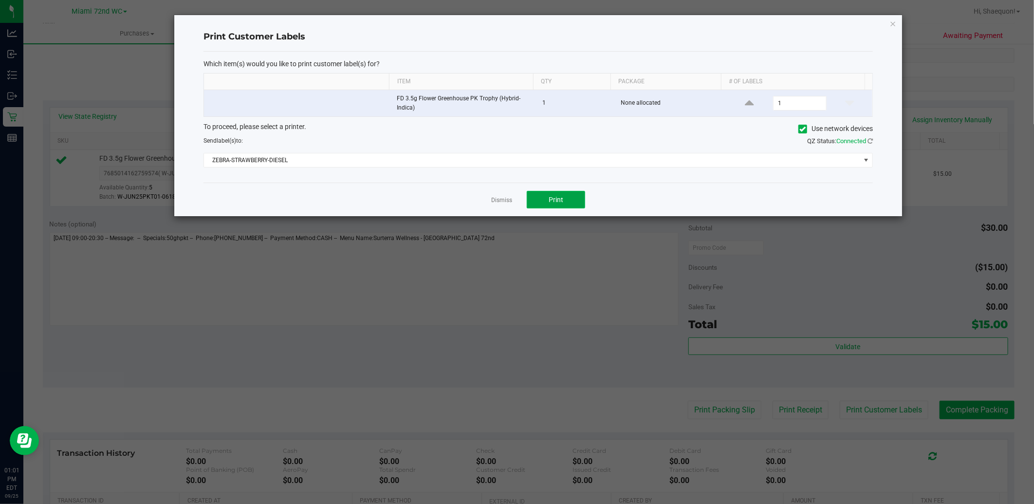
click at [558, 201] on span "Print" at bounding box center [555, 200] width 15 height 8
click at [507, 198] on link "Dismiss" at bounding box center [501, 200] width 21 height 8
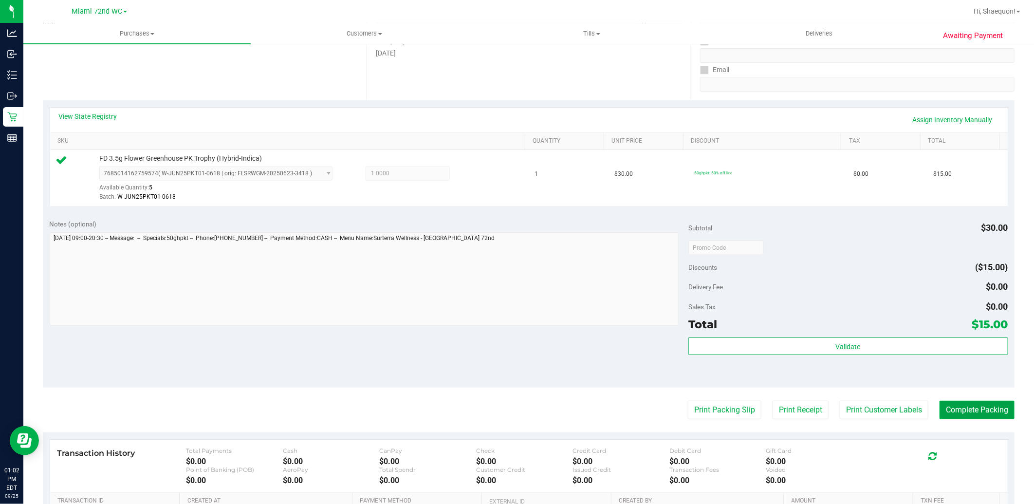
click at [981, 411] on button "Complete Packing" at bounding box center [976, 409] width 75 height 18
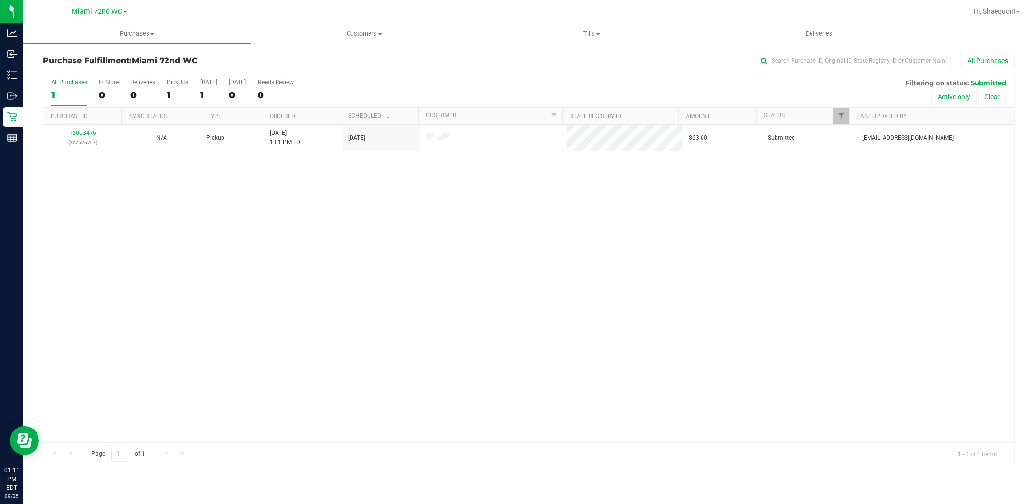
click at [411, 211] on div "12003476 (327626707) N/A Pickup [DATE] 1:01 PM EDT 9/25/2025 $63.00 Submitted […" at bounding box center [528, 283] width 970 height 317
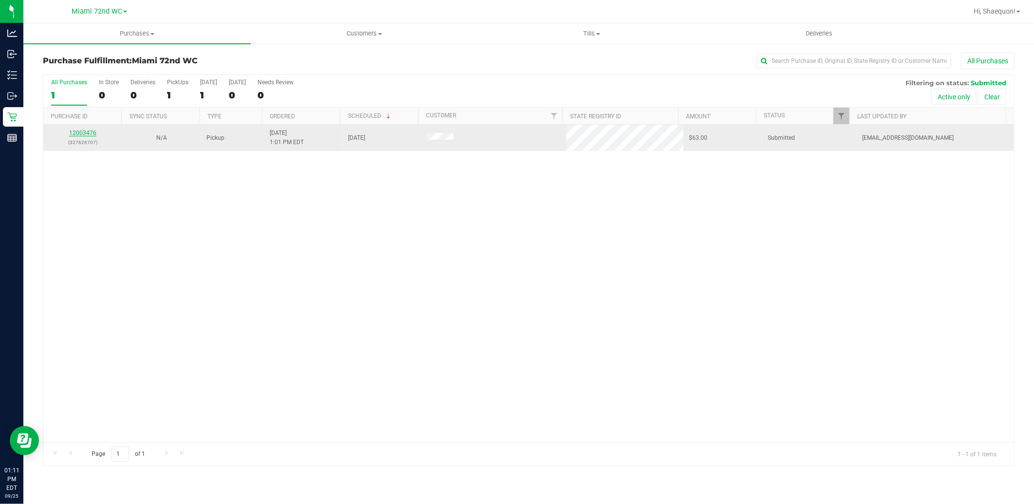
click at [83, 133] on link "12003476" at bounding box center [82, 132] width 27 height 7
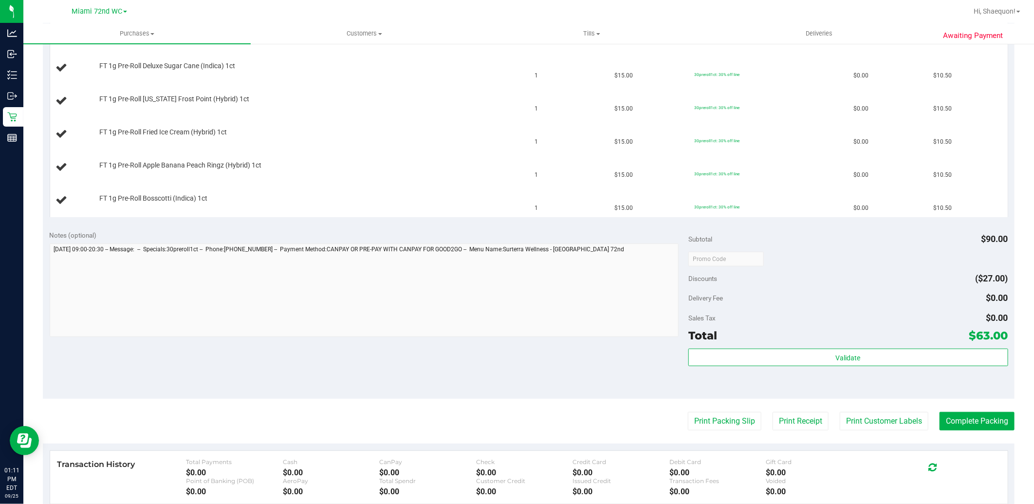
scroll to position [378, 0]
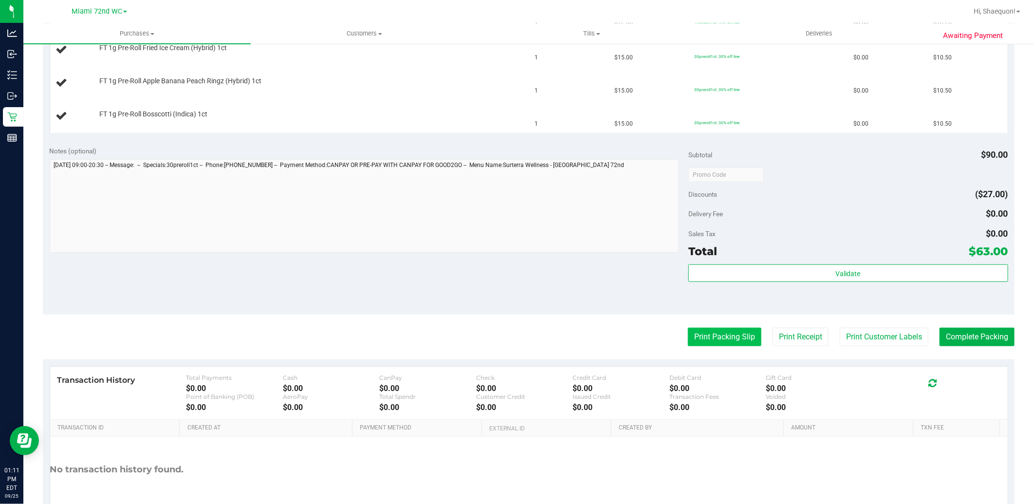
click at [715, 340] on button "Print Packing Slip" at bounding box center [724, 336] width 73 height 18
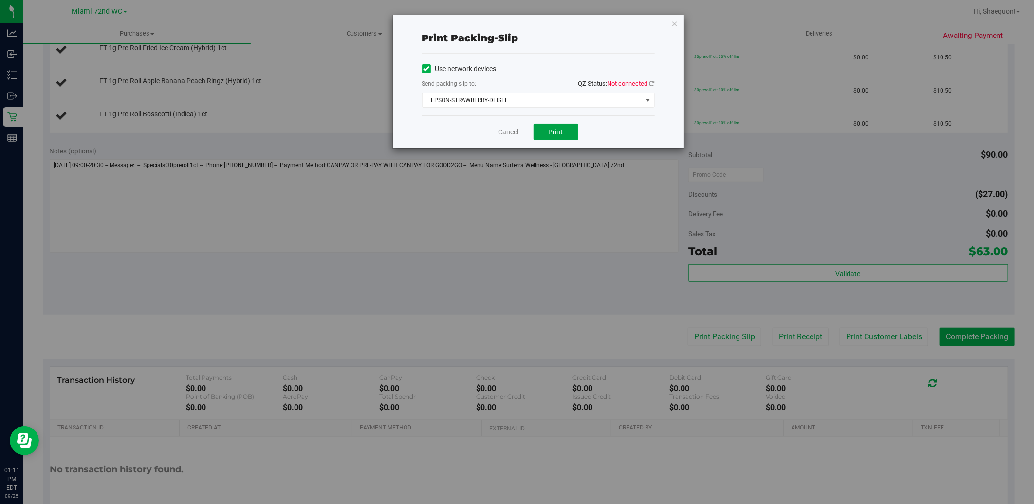
click at [556, 134] on span "Print" at bounding box center [555, 132] width 15 height 8
click at [511, 129] on link "Cancel" at bounding box center [508, 132] width 20 height 10
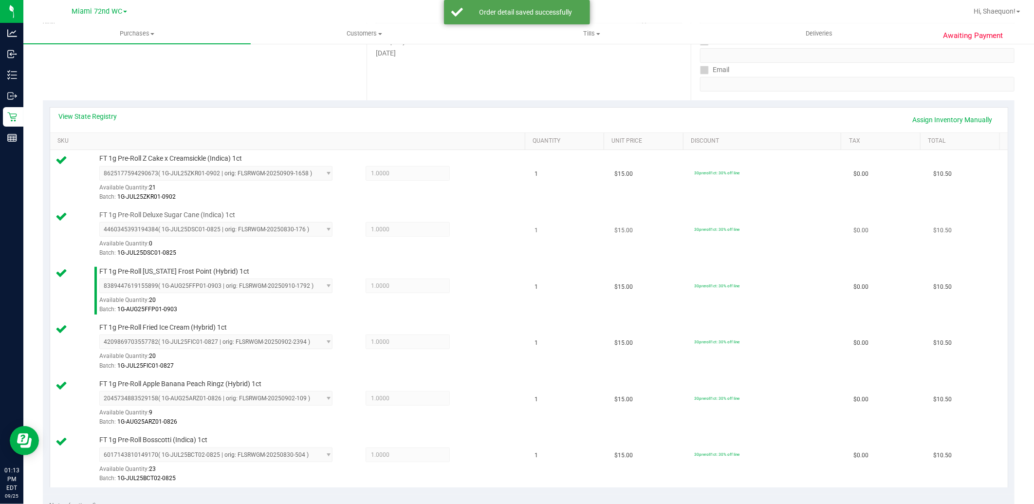
scroll to position [432, 0]
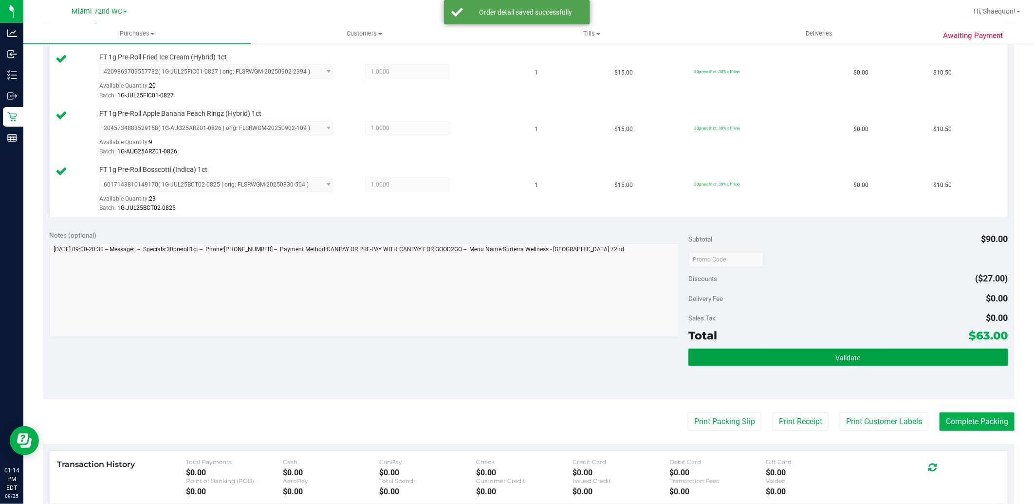
click at [837, 361] on span "Validate" at bounding box center [848, 358] width 25 height 8
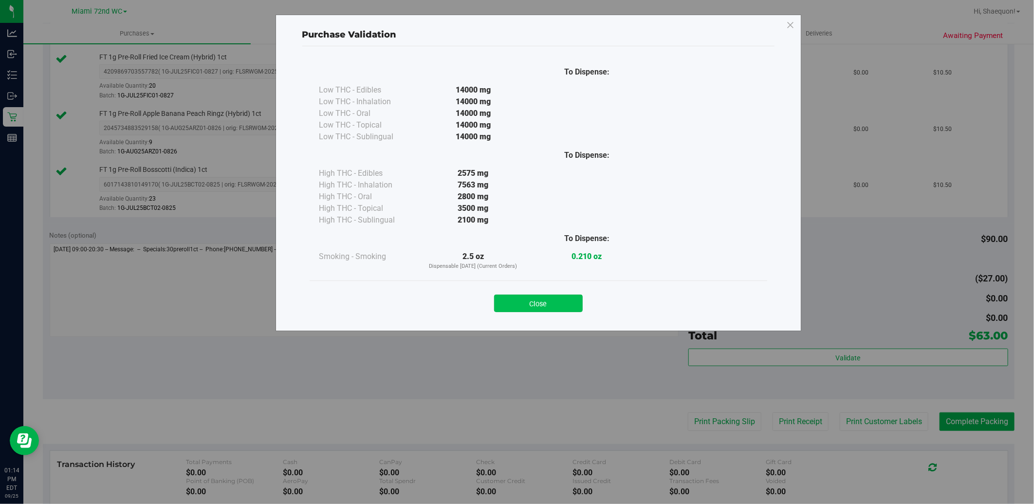
click at [550, 306] on button "Close" at bounding box center [538, 303] width 89 height 18
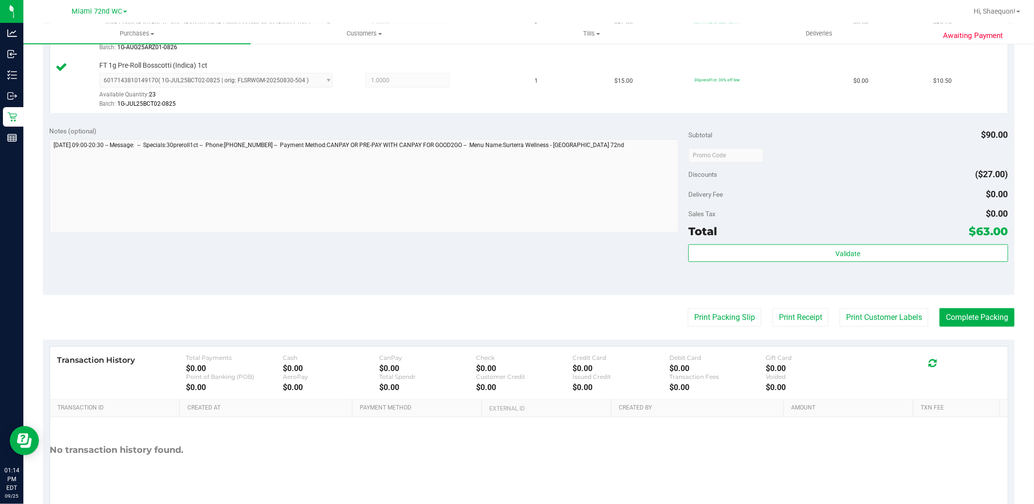
scroll to position [541, 0]
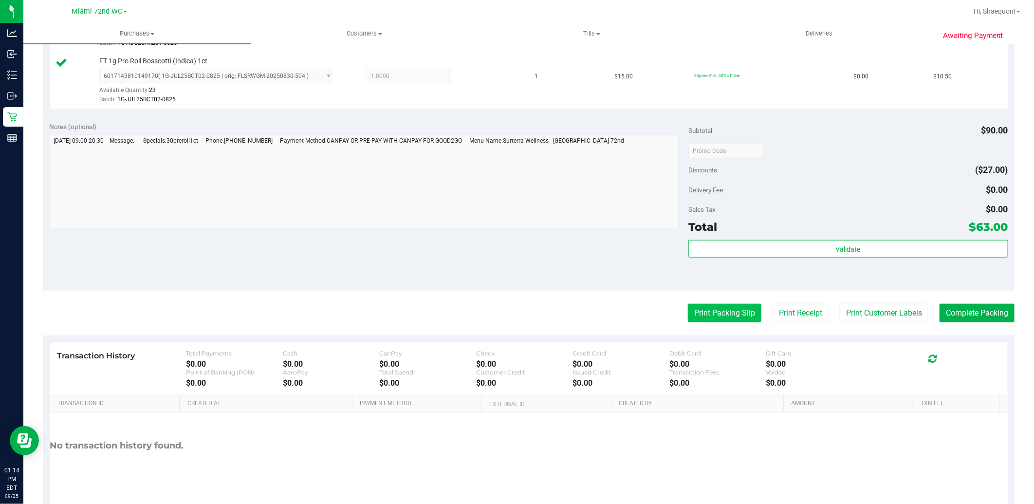
click at [719, 316] on button "Print Packing Slip" at bounding box center [724, 313] width 73 height 18
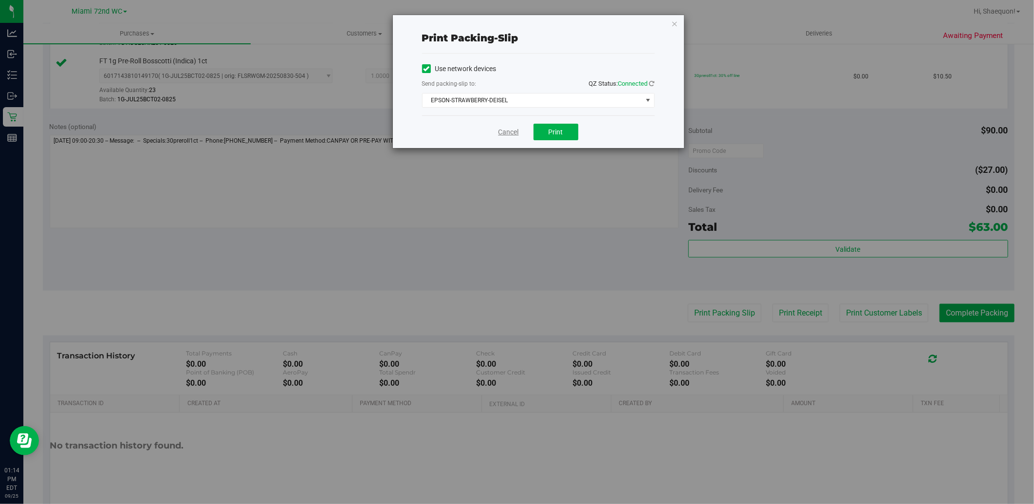
click at [513, 130] on link "Cancel" at bounding box center [508, 132] width 20 height 10
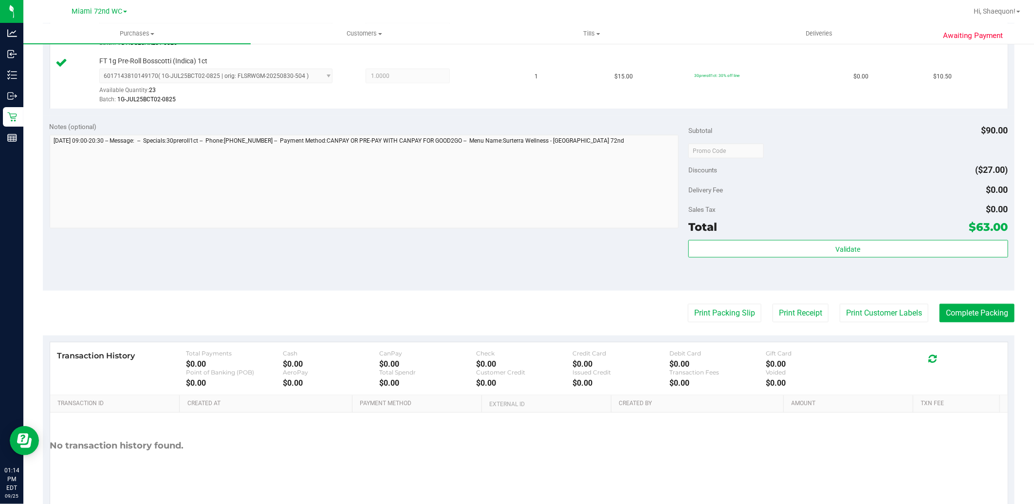
click at [858, 303] on purchase-details "Back Edit Purchase Cancel Purchase View Profile # 12003476 BioTrack ID: - Submi…" at bounding box center [528, 14] width 971 height 1005
click at [860, 310] on button "Print Customer Labels" at bounding box center [883, 313] width 89 height 18
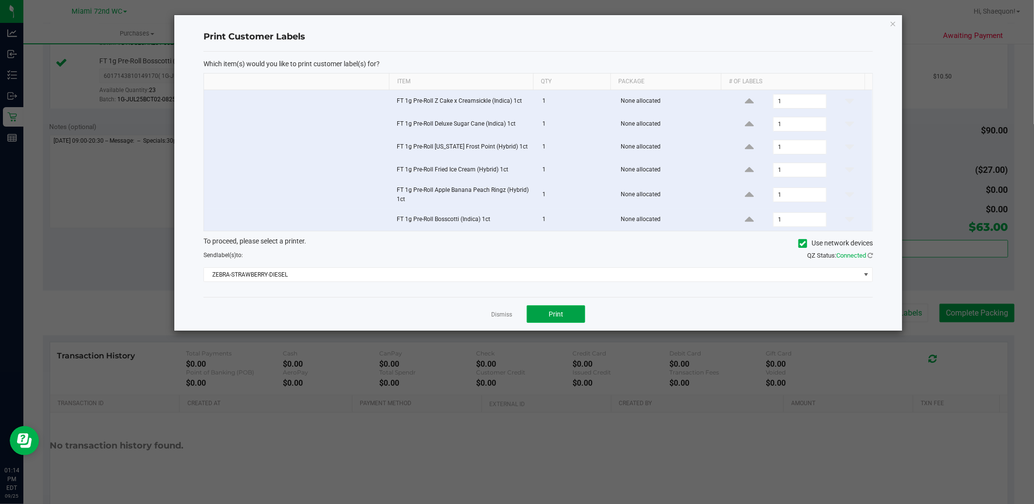
click at [565, 319] on button "Print" at bounding box center [556, 314] width 58 height 18
click at [507, 313] on link "Dismiss" at bounding box center [501, 314] width 21 height 8
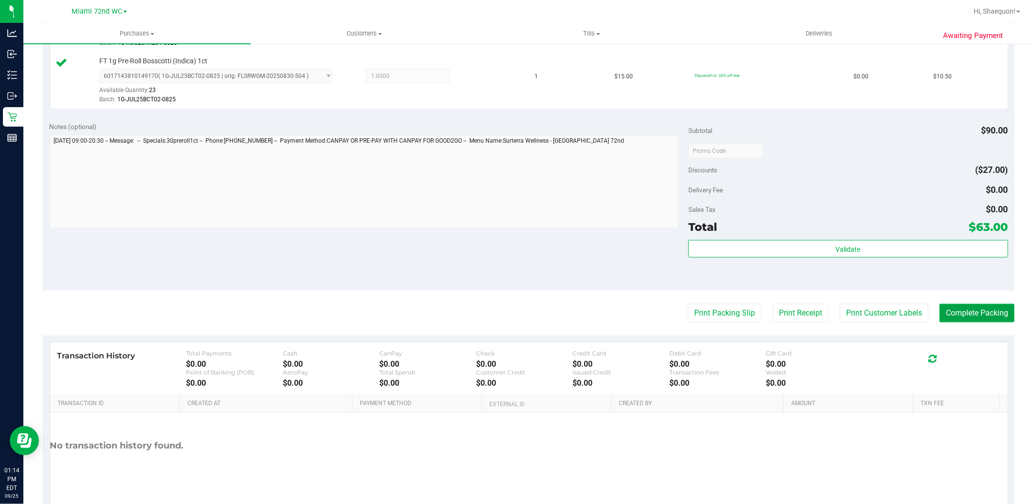
click at [969, 312] on button "Complete Packing" at bounding box center [976, 313] width 75 height 18
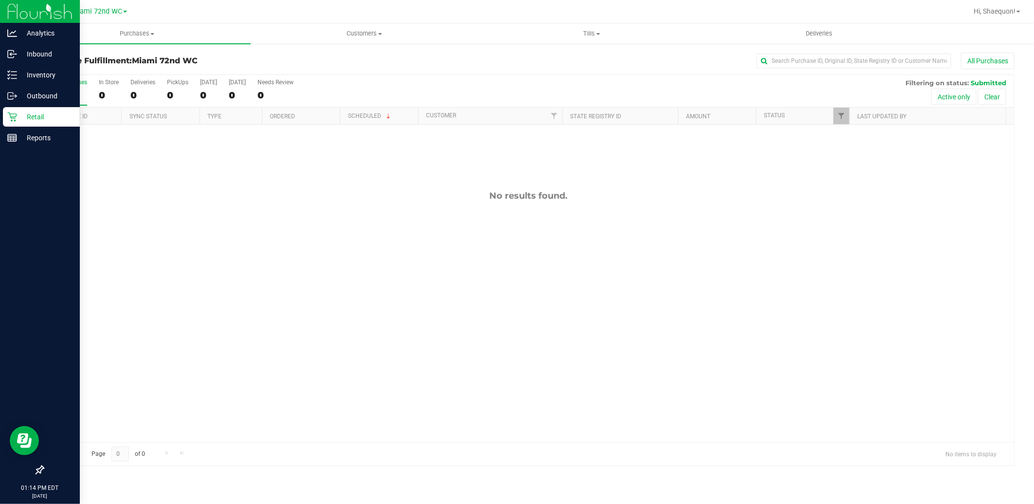
click at [18, 119] on p "Retail" at bounding box center [46, 117] width 58 height 12
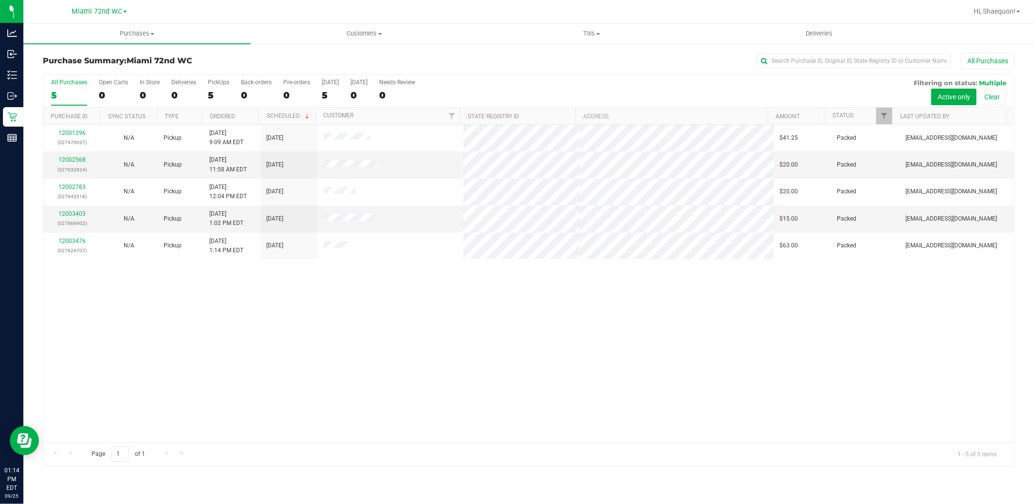
click at [317, 324] on div "12001296 (327470037) N/A Pickup [DATE] 9:09 AM EDT 9/25/2025 $41.25 Packed [EMA…" at bounding box center [528, 283] width 970 height 317
click at [463, 335] on div "12001296 (327470037) N/A Pickup [DATE] 9:09 AM EDT 9/25/2025 $41.25 Packed [EMA…" at bounding box center [528, 283] width 970 height 317
click at [201, 328] on div "12001296 (327470037) N/A Pickup [DATE] 9:09 AM EDT 9/25/2025 $41.25 Packed [EMA…" at bounding box center [528, 283] width 970 height 317
click at [1027, 383] on div "Purchase Summary: Miami 72nd WC All Purchases All Purchases 5 Open Carts 0 In S…" at bounding box center [528, 259] width 1010 height 433
click at [1025, 405] on div "Purchase Summary: Miami 72nd WC All Purchases All Purchases 5 Open Carts 0 In S…" at bounding box center [528, 259] width 1010 height 433
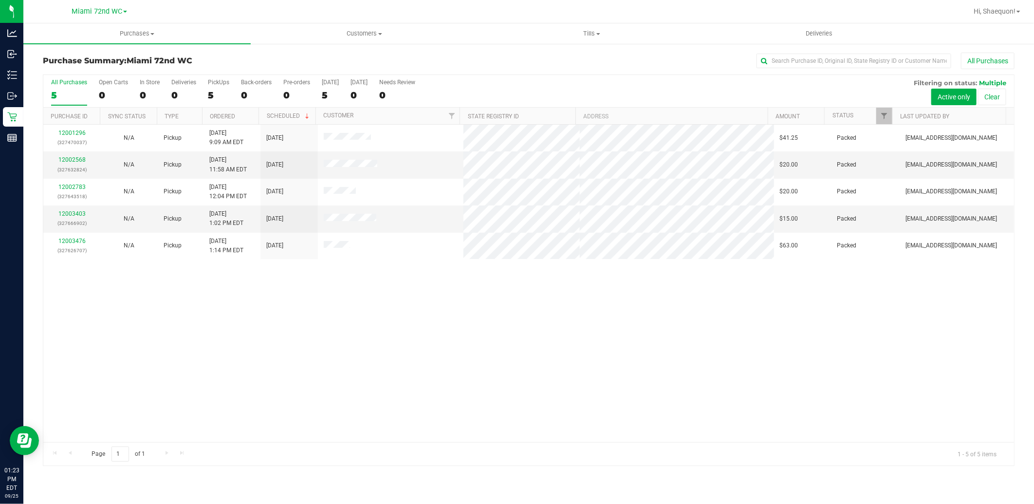
click at [1032, 436] on div "Purchase Summary: Miami 72nd WC All Purchases All Purchases 5 Open Carts 0 In S…" at bounding box center [528, 259] width 1010 height 433
click at [542, 331] on div "12001296 (327470037) N/A Pickup [DATE] 9:09 AM EDT 9/25/2025 $41.25 Packed [EMA…" at bounding box center [528, 283] width 970 height 317
click at [1015, 12] on span "Hi, Shaequon!" at bounding box center [994, 11] width 42 height 8
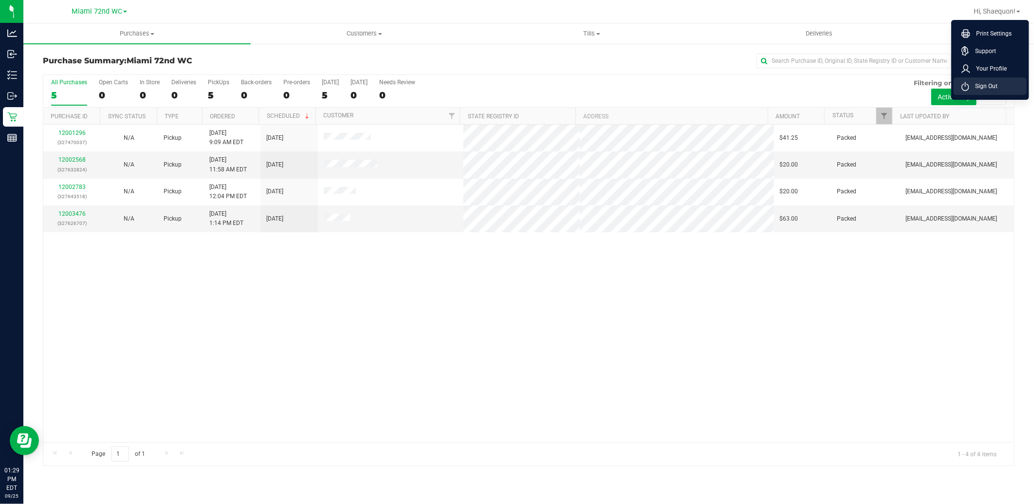
click at [995, 89] on span "Sign Out" at bounding box center [983, 86] width 28 height 10
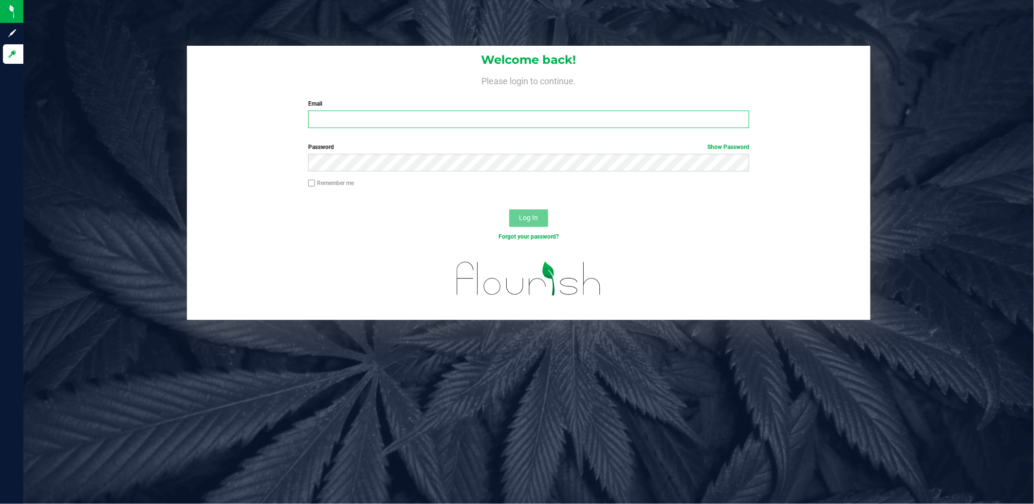
click at [500, 120] on input "Email" at bounding box center [528, 119] width 441 height 18
type input "[EMAIL_ADDRESS][DOMAIN_NAME]"
click at [509, 209] on button "Log In" at bounding box center [528, 218] width 39 height 18
